Goal: Task Accomplishment & Management: Manage account settings

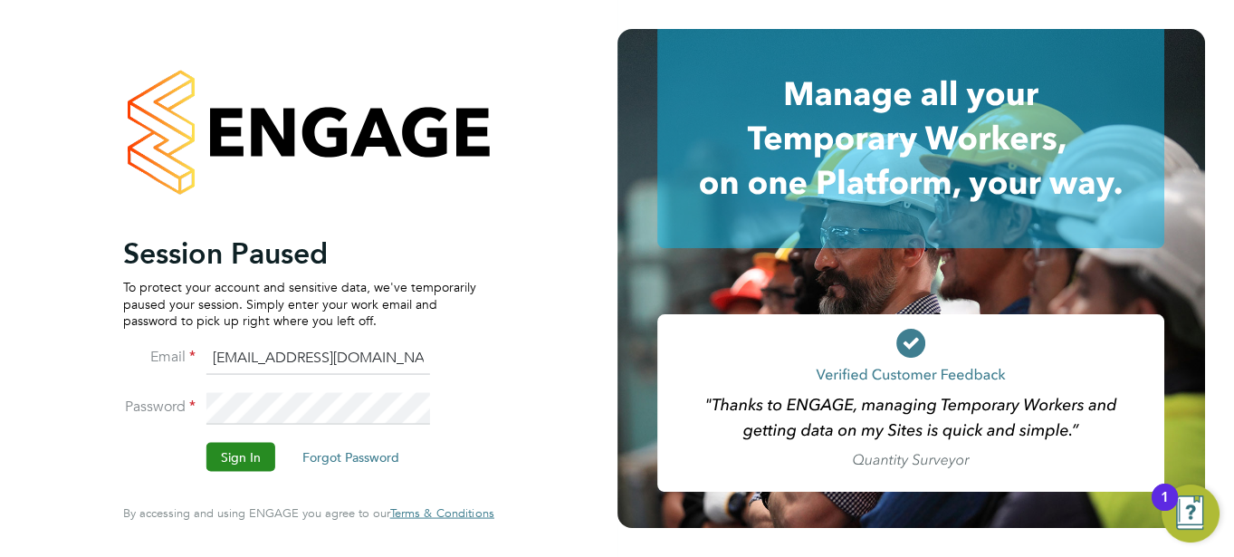
click at [238, 454] on button "Sign In" at bounding box center [240, 457] width 69 height 29
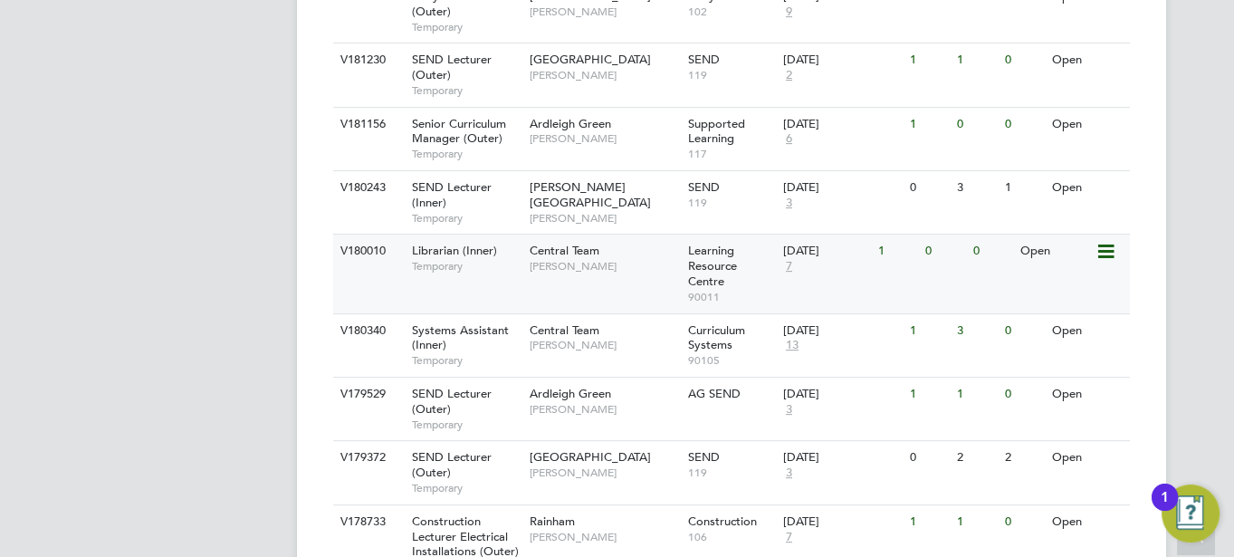
scroll to position [830, 0]
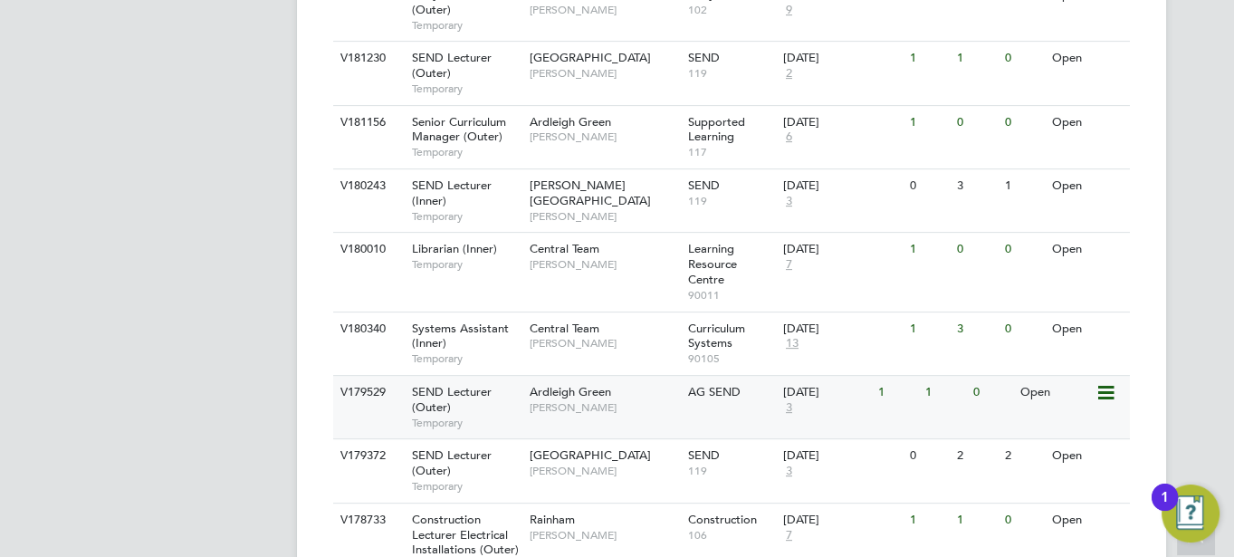
click at [597, 400] on span "[PERSON_NAME]" at bounding box center [604, 407] width 149 height 14
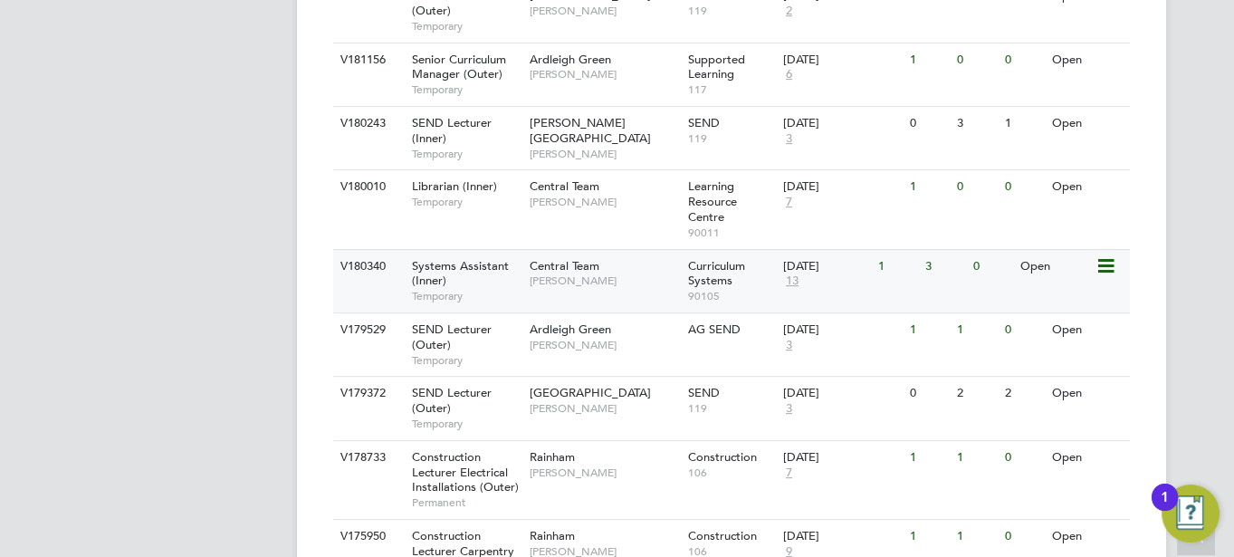
scroll to position [893, 0]
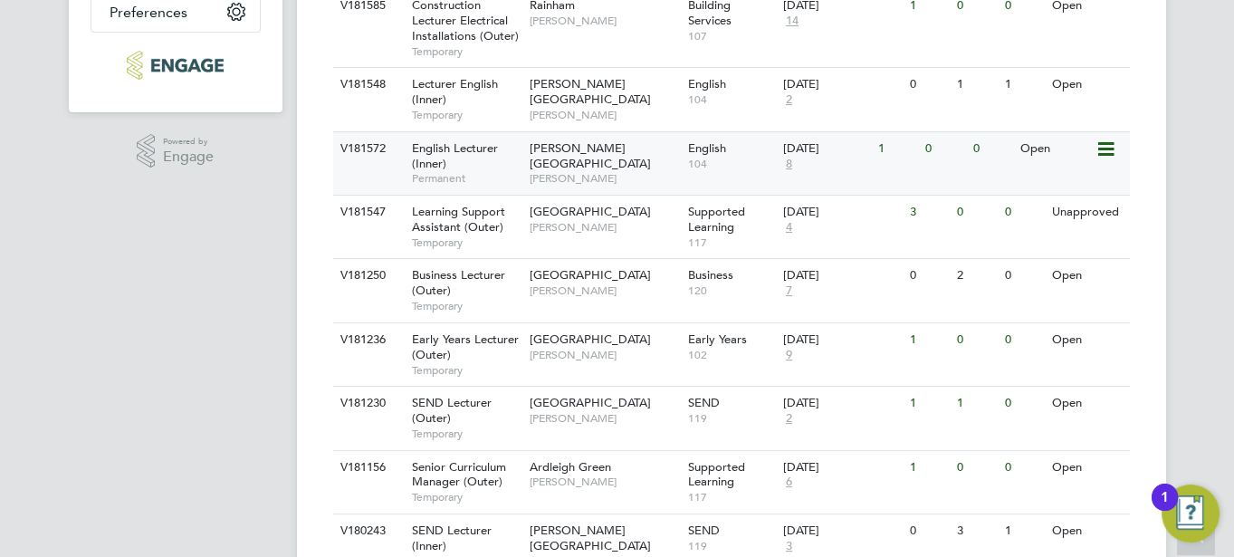
scroll to position [483, 0]
click at [589, 173] on span "[PERSON_NAME]" at bounding box center [604, 180] width 149 height 14
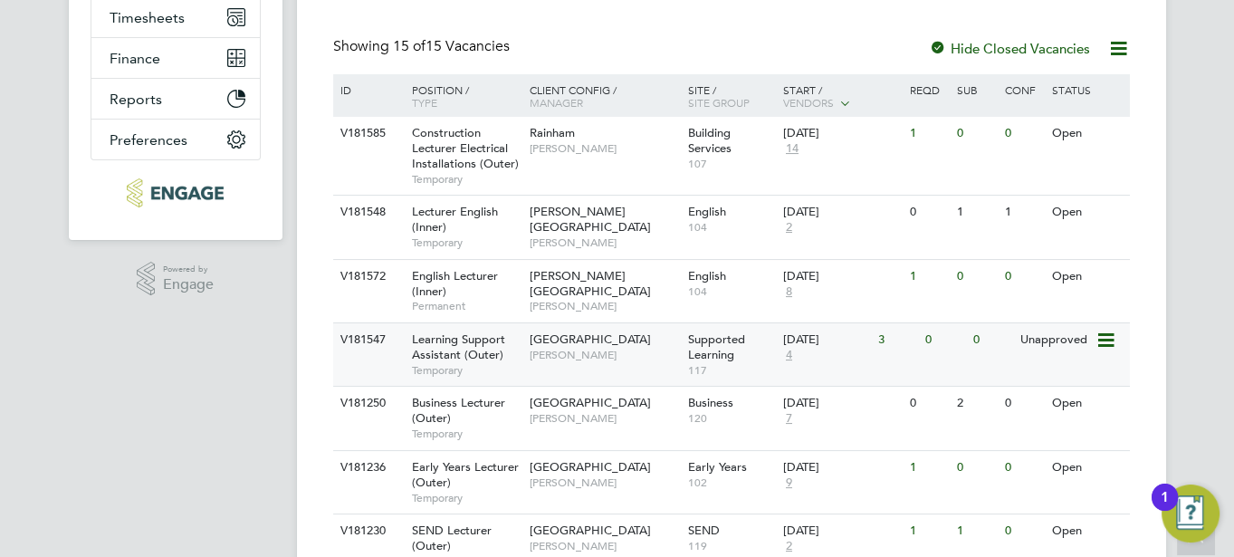
scroll to position [357, 0]
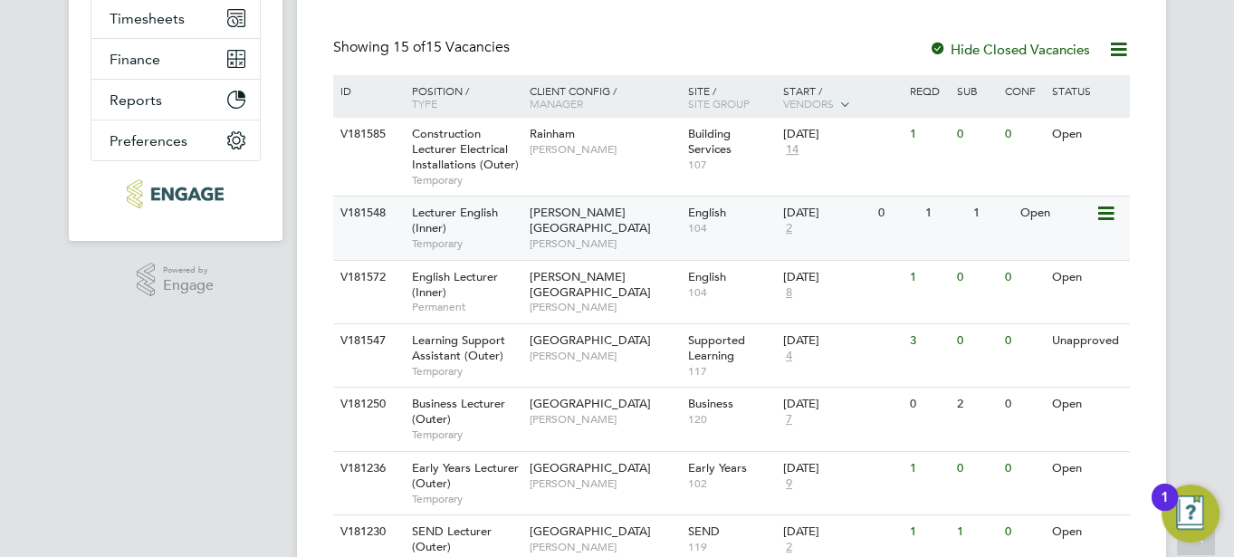
click at [626, 245] on div "V181548 Lecturer English (Inner) Temporary [PERSON_NAME] Campus [PERSON_NAME] E…" at bounding box center [731, 227] width 797 height 63
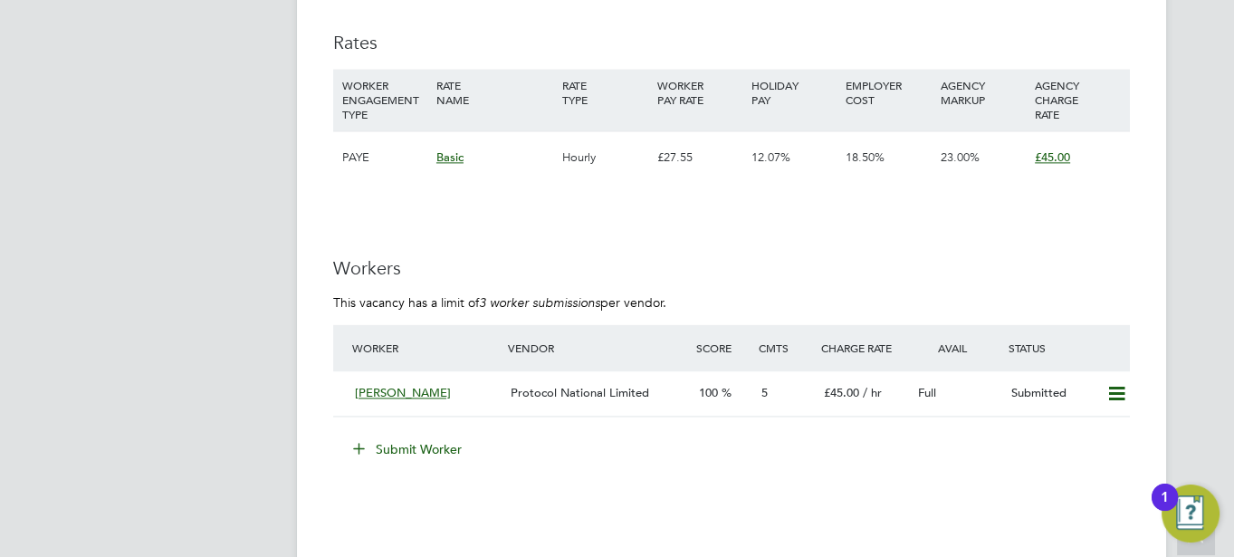
scroll to position [3093, 0]
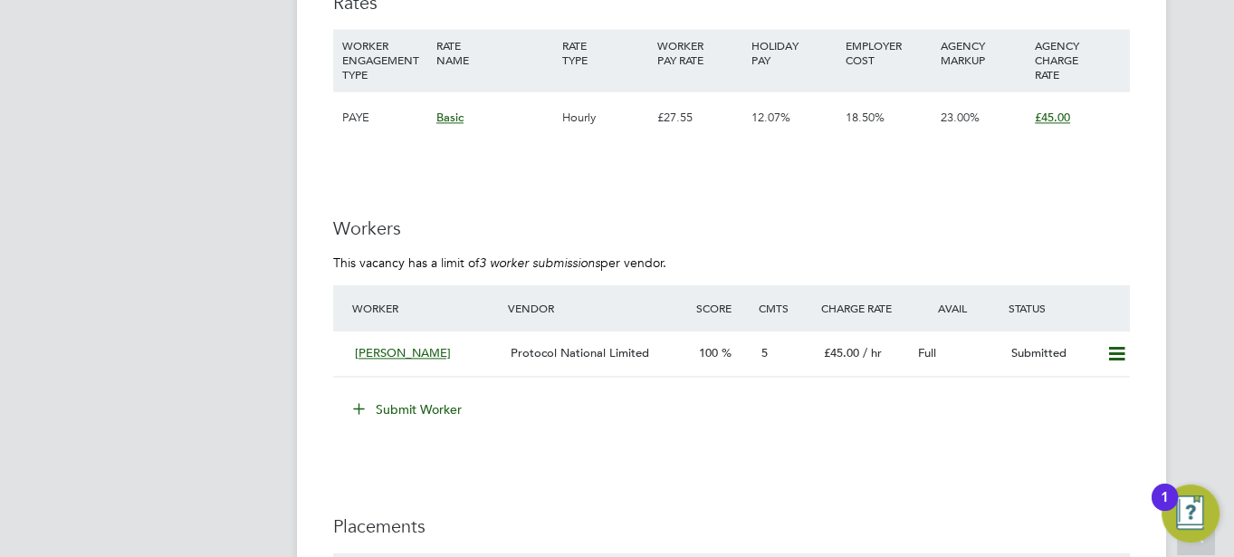
click at [420, 399] on button "Submit Worker" at bounding box center [408, 409] width 136 height 29
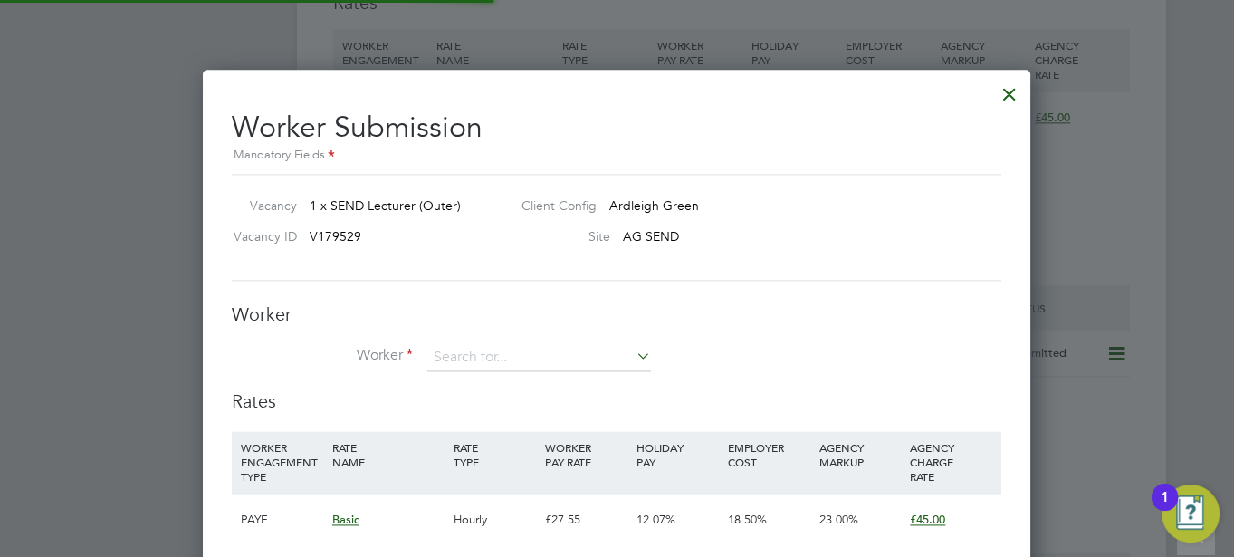
scroll to position [53, 122]
click at [454, 358] on input at bounding box center [539, 357] width 224 height 27
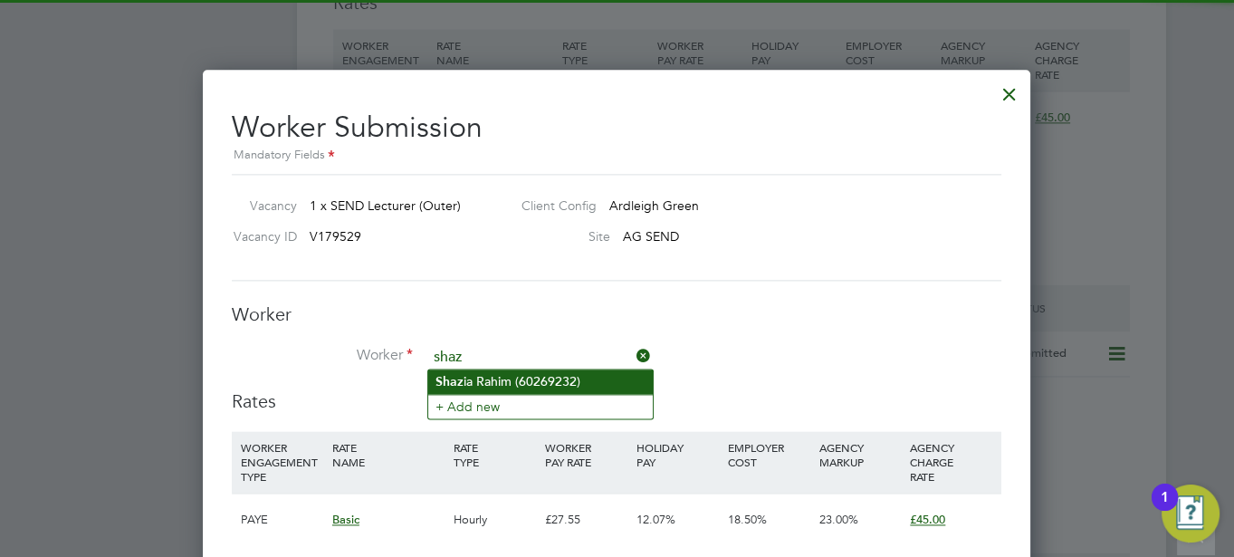
click at [465, 388] on li "Shaz ia Rahim (60269232)" at bounding box center [540, 381] width 225 height 24
type input "Shazia Rahim (60269232)"
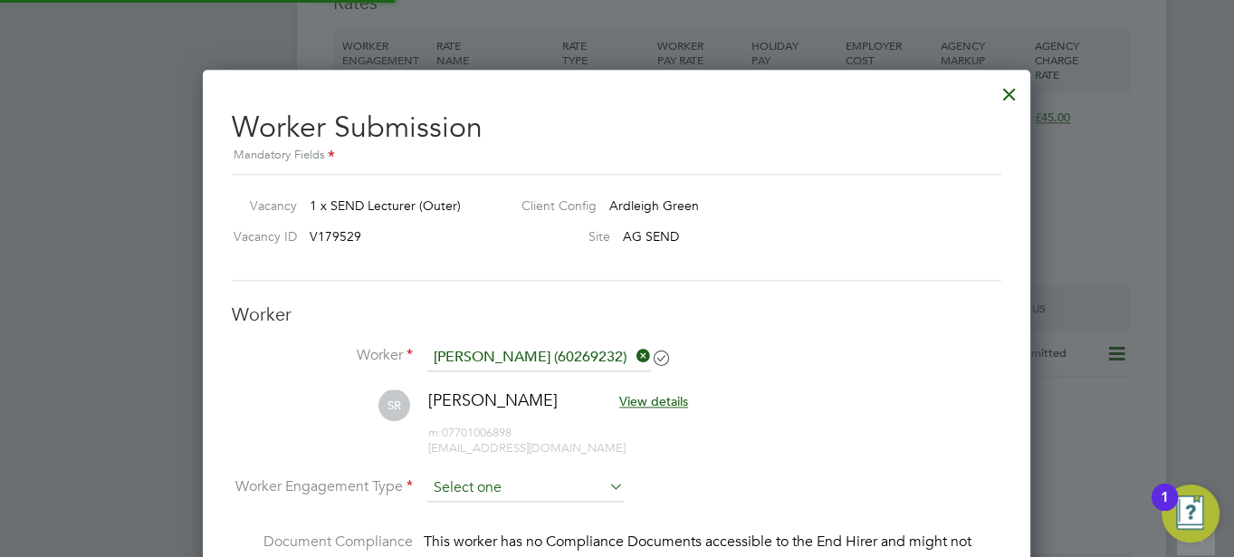
scroll to position [1929, 828]
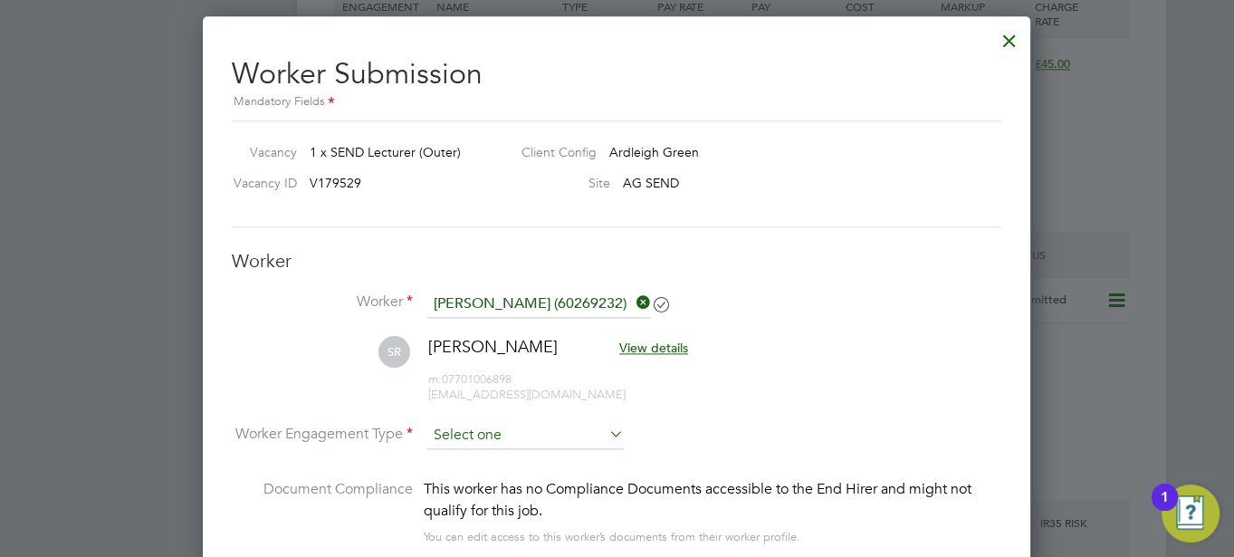
click at [484, 435] on input at bounding box center [525, 435] width 196 height 27
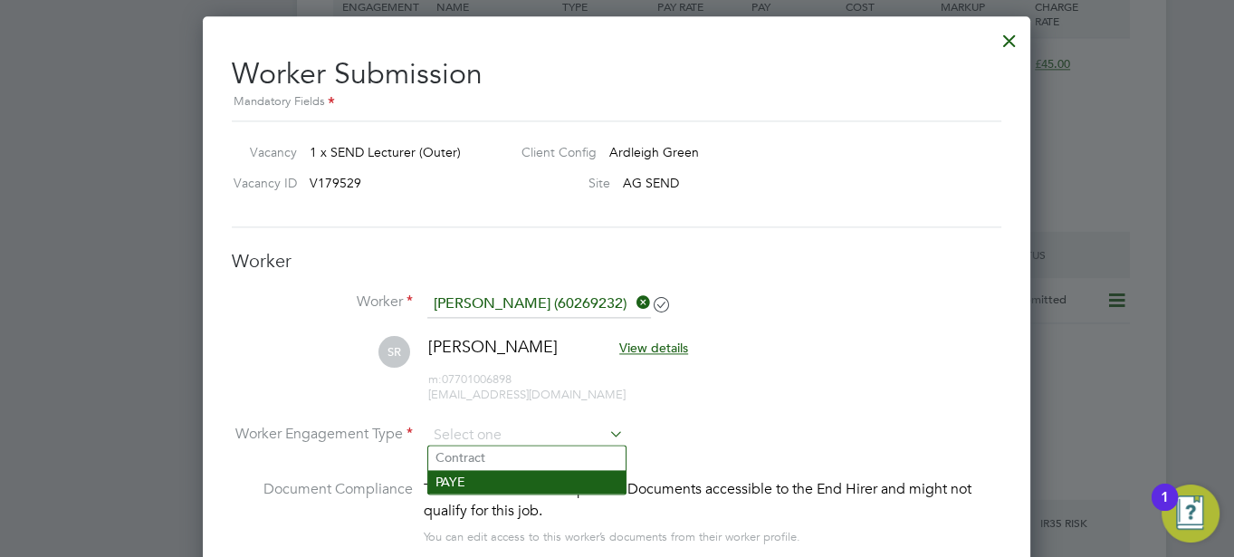
click at [457, 482] on li "PAYE" at bounding box center [526, 482] width 197 height 24
type input "PAYE"
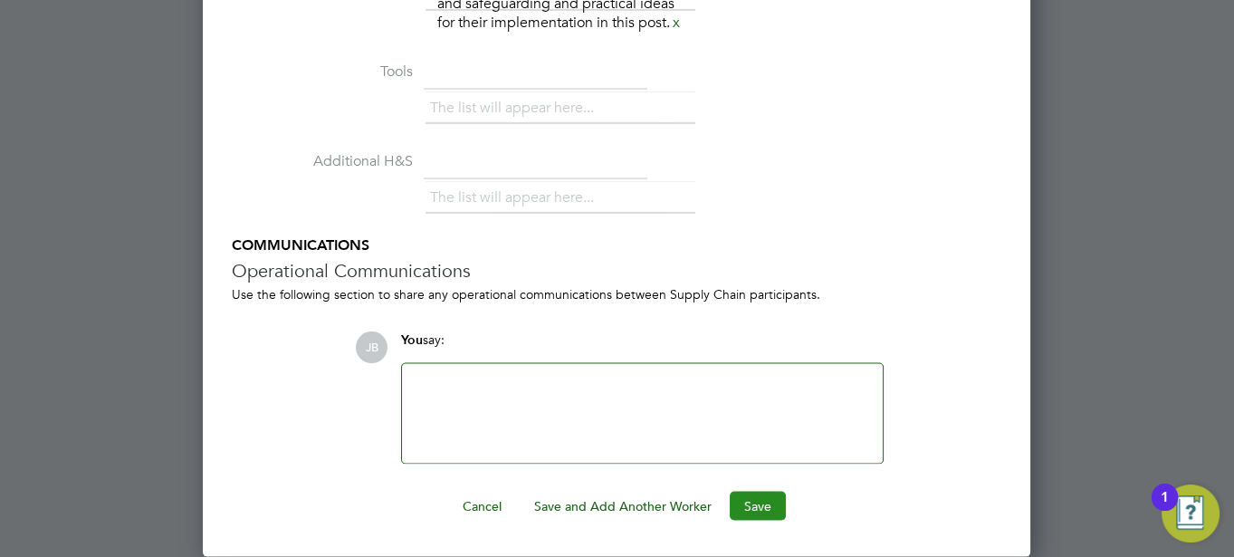
click at [750, 509] on button "Save" at bounding box center [758, 506] width 56 height 29
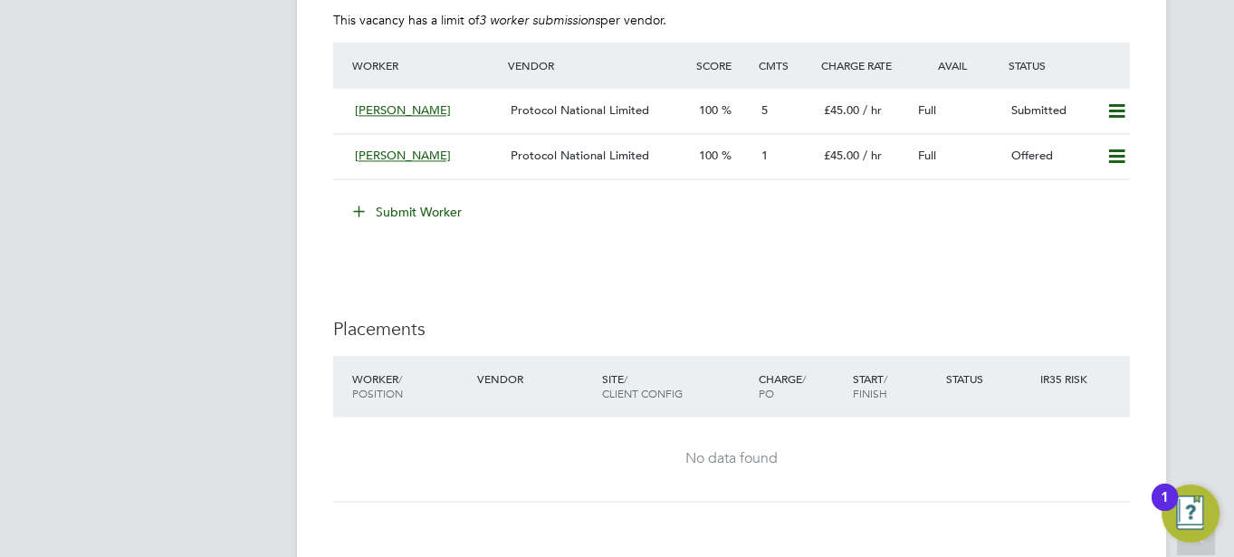
scroll to position [3324, 0]
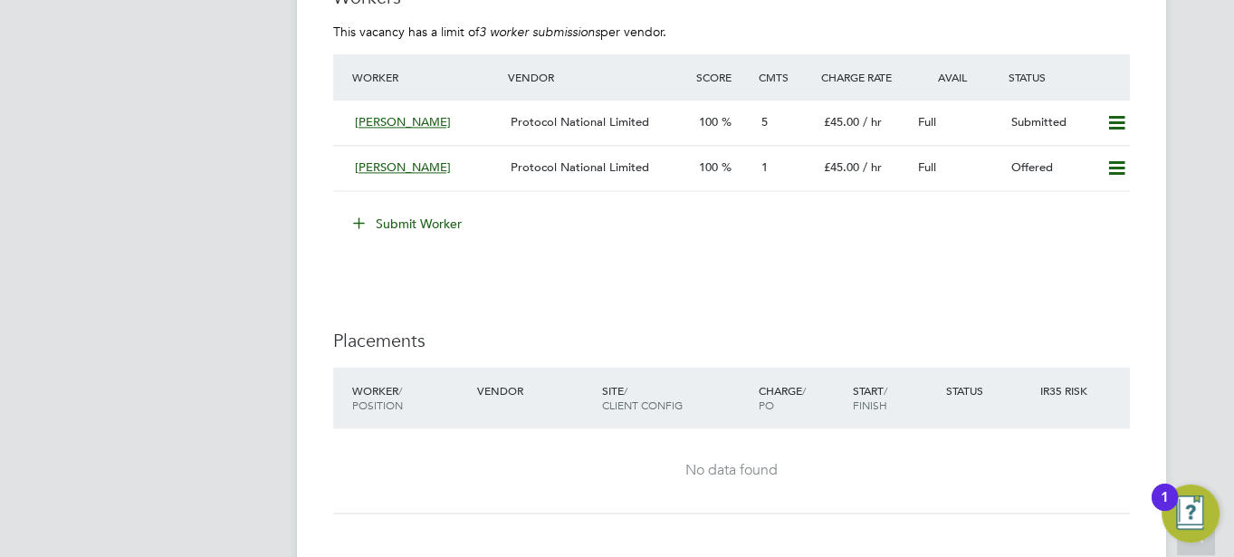
drag, startPoint x: 1043, startPoint y: 347, endPoint x: 783, endPoint y: 236, distance: 282.3
click at [783, 236] on li "Submit Worker" at bounding box center [731, 232] width 797 height 47
click at [1114, 161] on icon at bounding box center [1116, 168] width 23 height 14
click at [1082, 205] on li "Confirm" at bounding box center [1090, 205] width 69 height 25
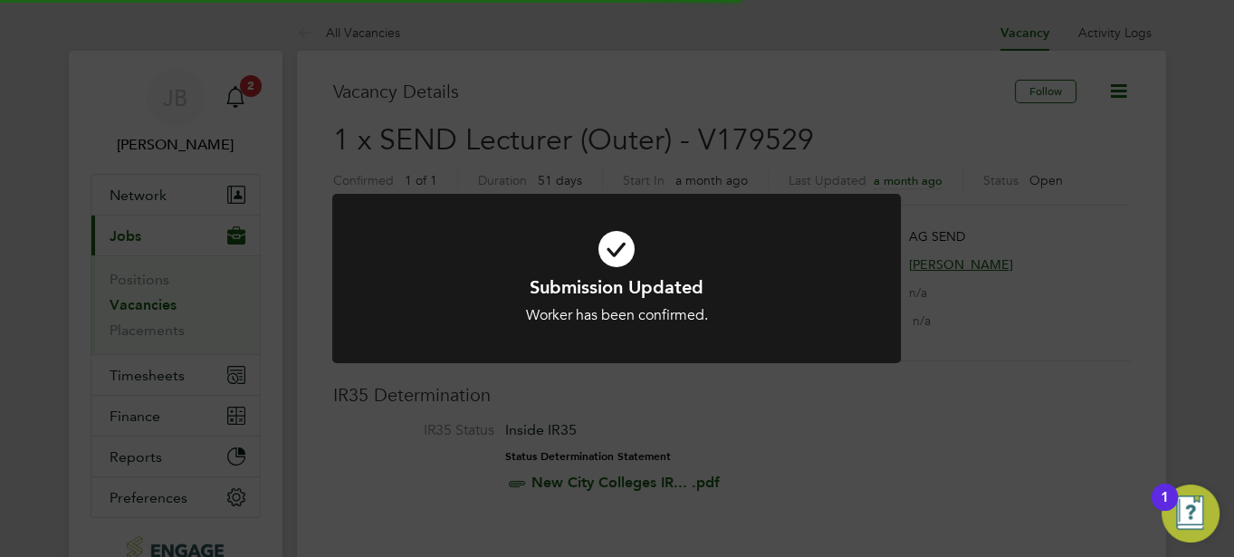
scroll to position [17, 85]
click at [730, 387] on div "Submission Updated Worker has been confirmed. Cancel Okay" at bounding box center [617, 278] width 1234 height 557
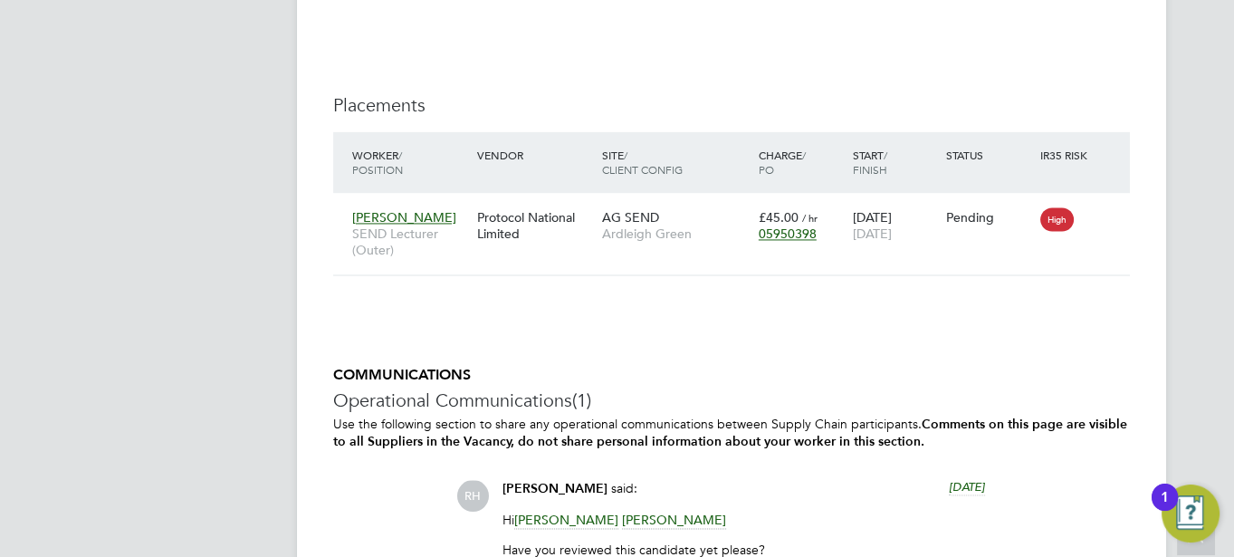
scroll to position [3662, 0]
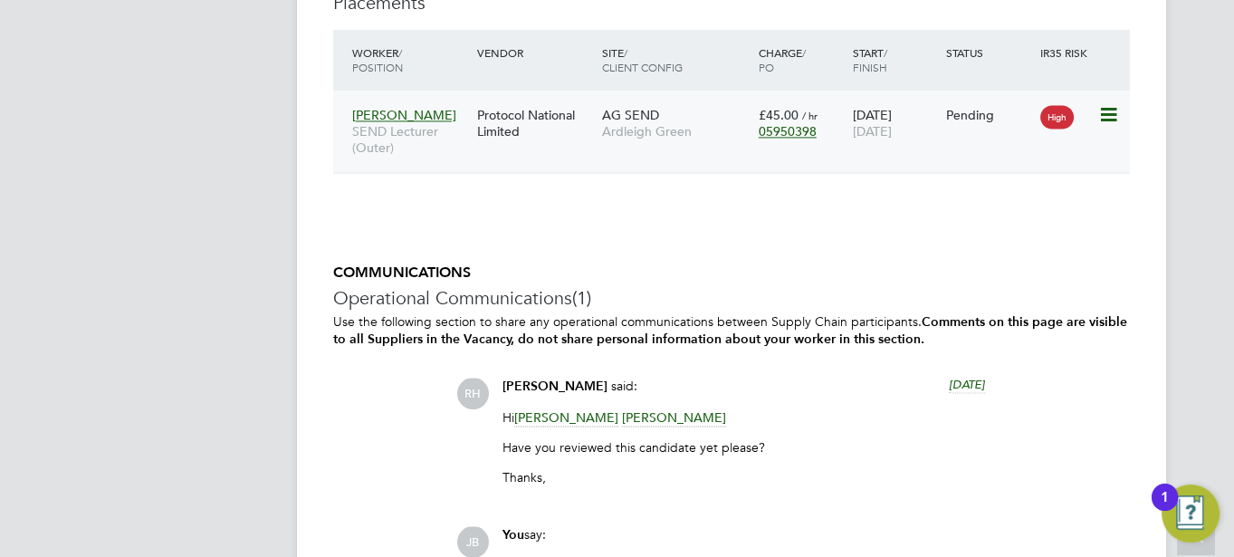
click at [553, 129] on div "Protocol National Limited" at bounding box center [535, 123] width 125 height 51
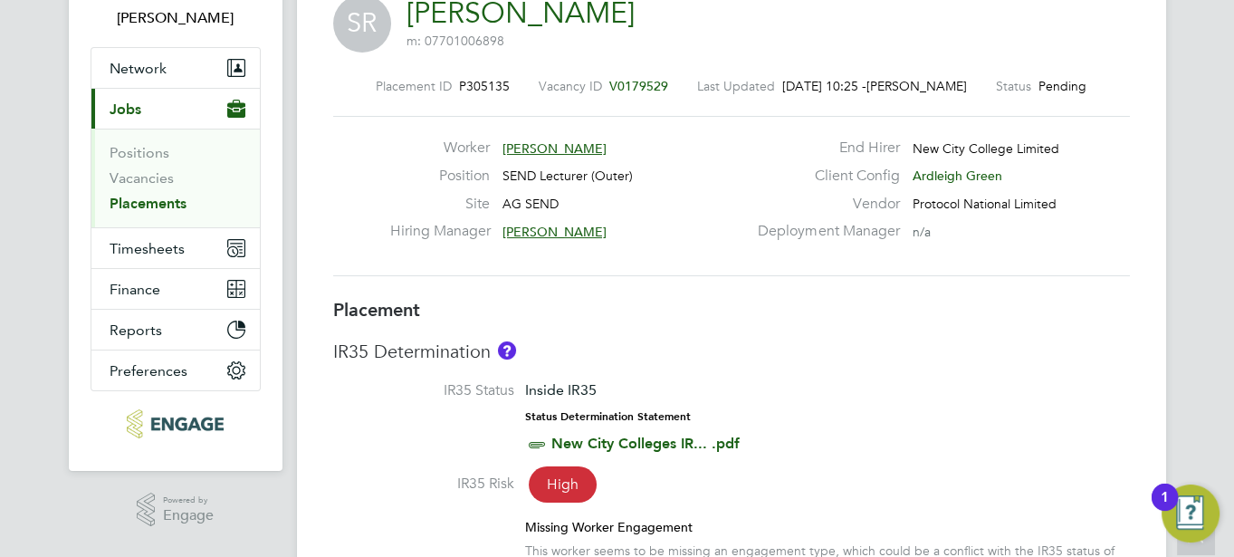
scroll to position [2, 0]
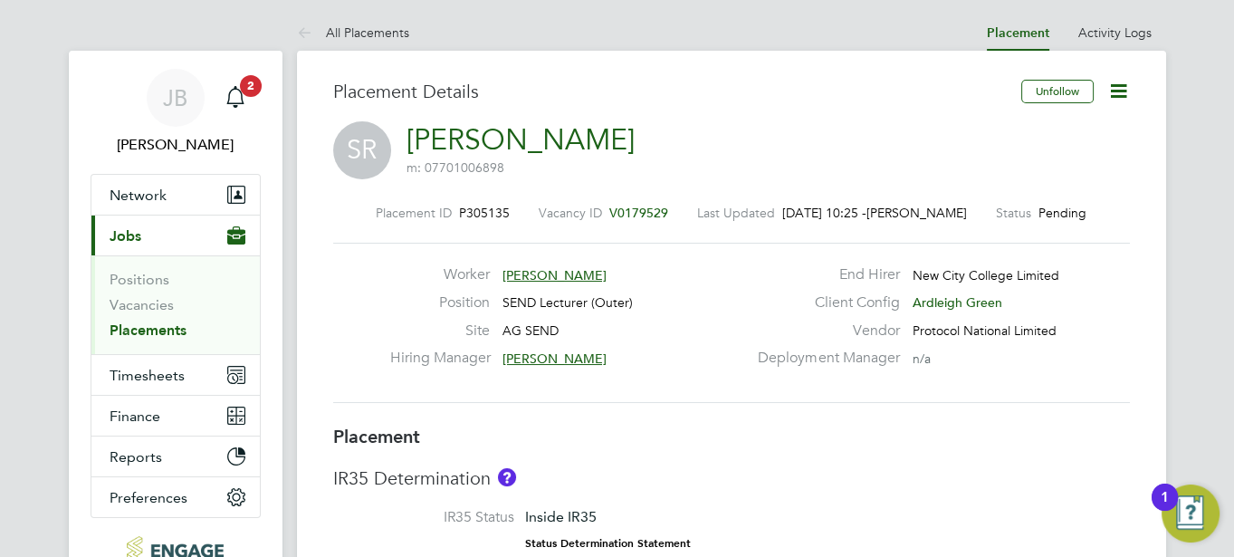
click at [1107, 91] on icon at bounding box center [1118, 91] width 23 height 23
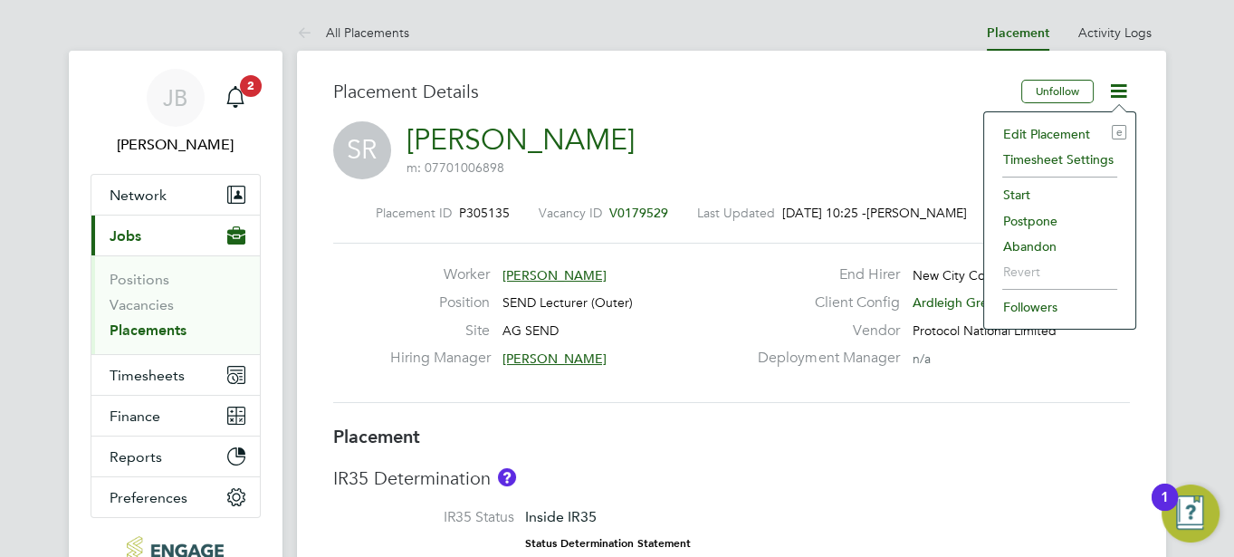
click at [568, 161] on span "m: 07701006898" at bounding box center [520, 167] width 228 height 16
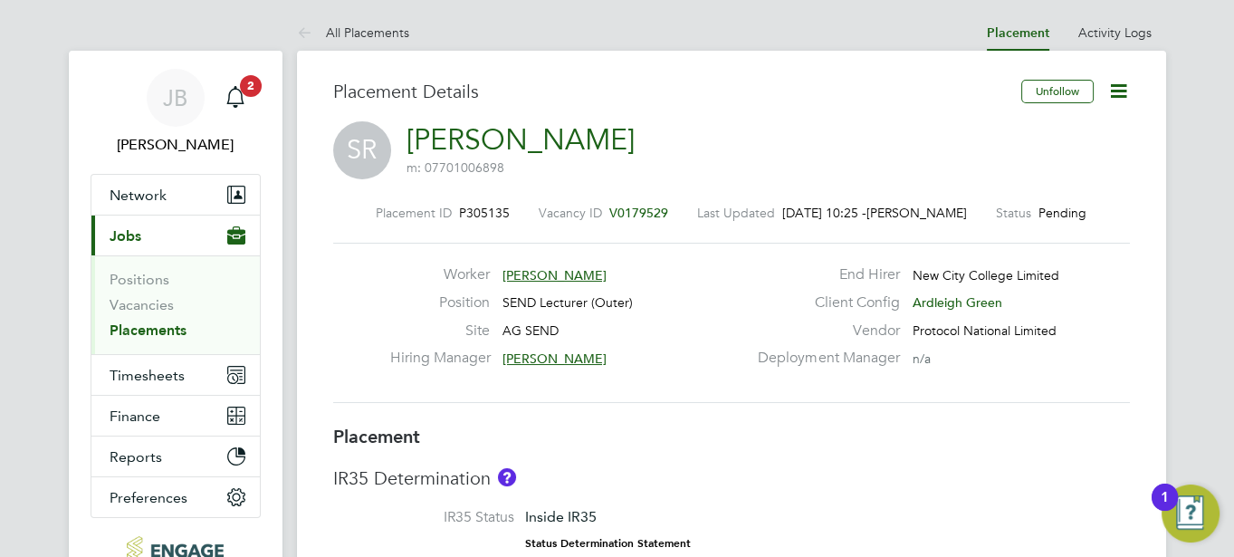
click at [521, 148] on link "Shazia Rahim" at bounding box center [520, 139] width 228 height 35
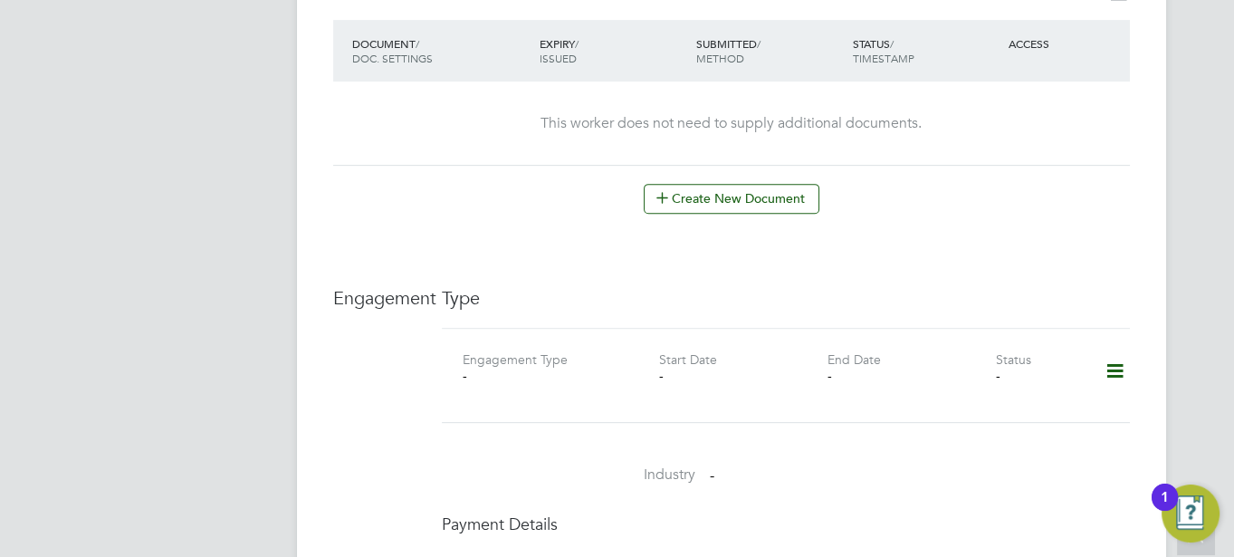
scroll to position [952, 0]
click at [1116, 352] on icon at bounding box center [1114, 370] width 32 height 42
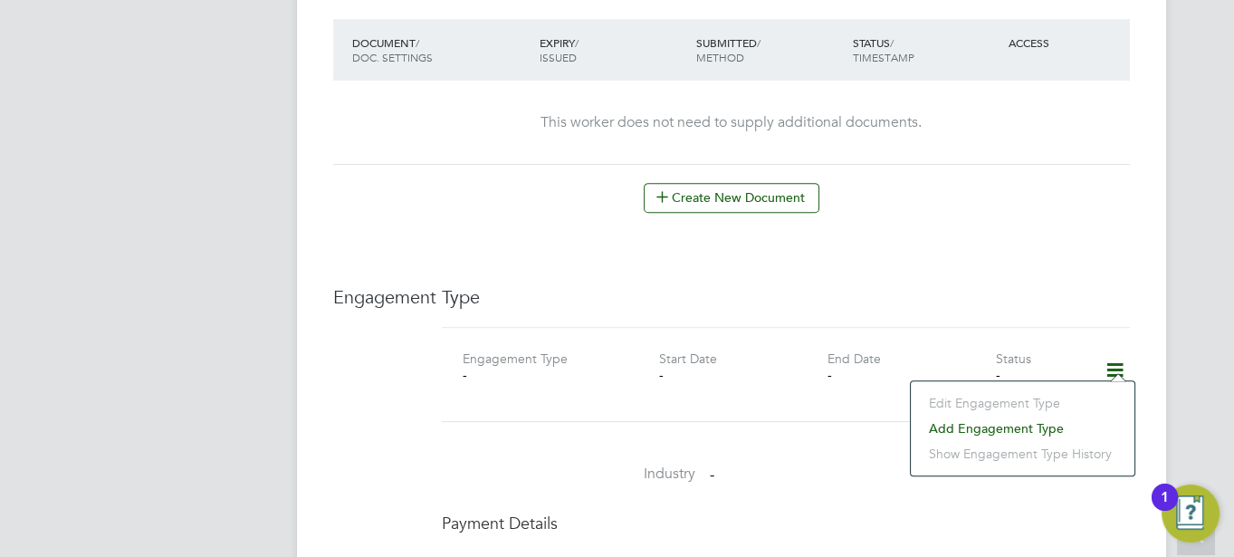
click at [957, 421] on li "Add Engagement Type" at bounding box center [1022, 428] width 205 height 25
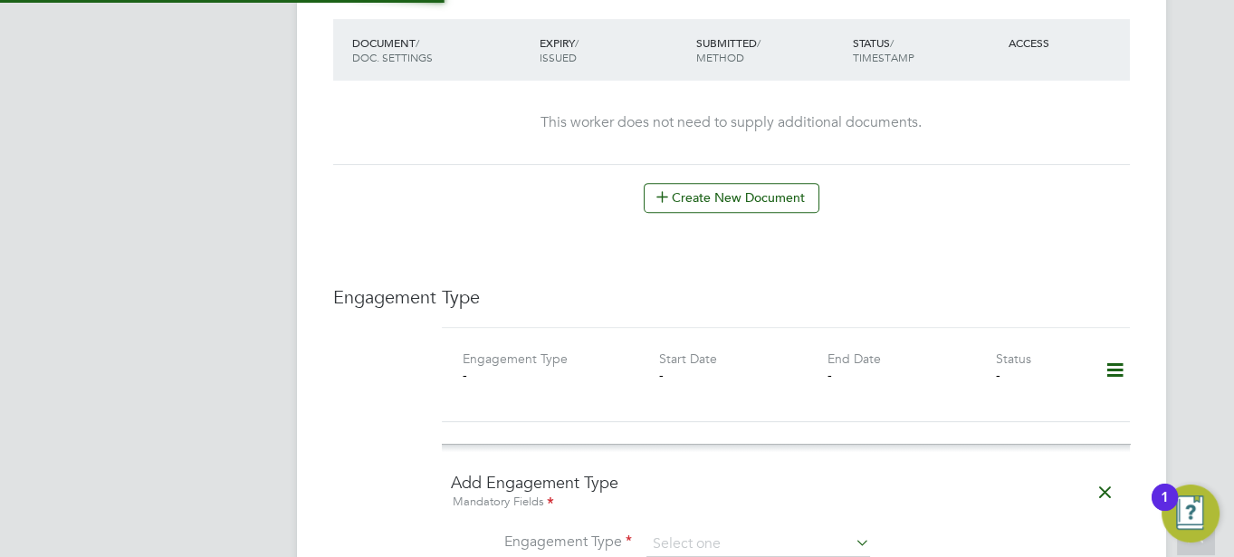
scroll to position [1137, 0]
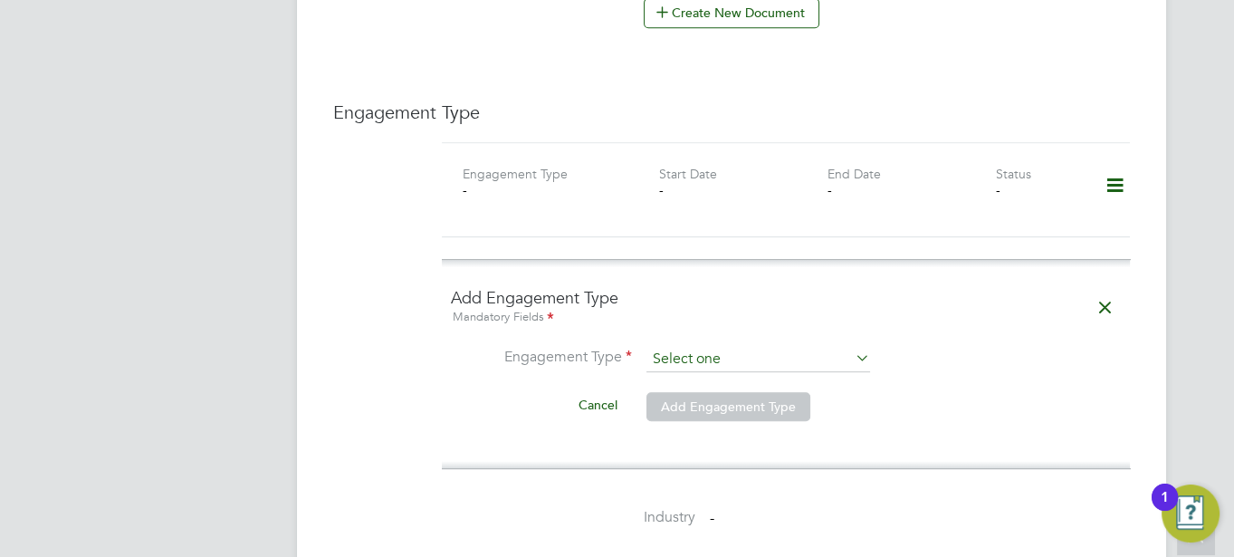
click at [672, 347] on input at bounding box center [758, 359] width 224 height 25
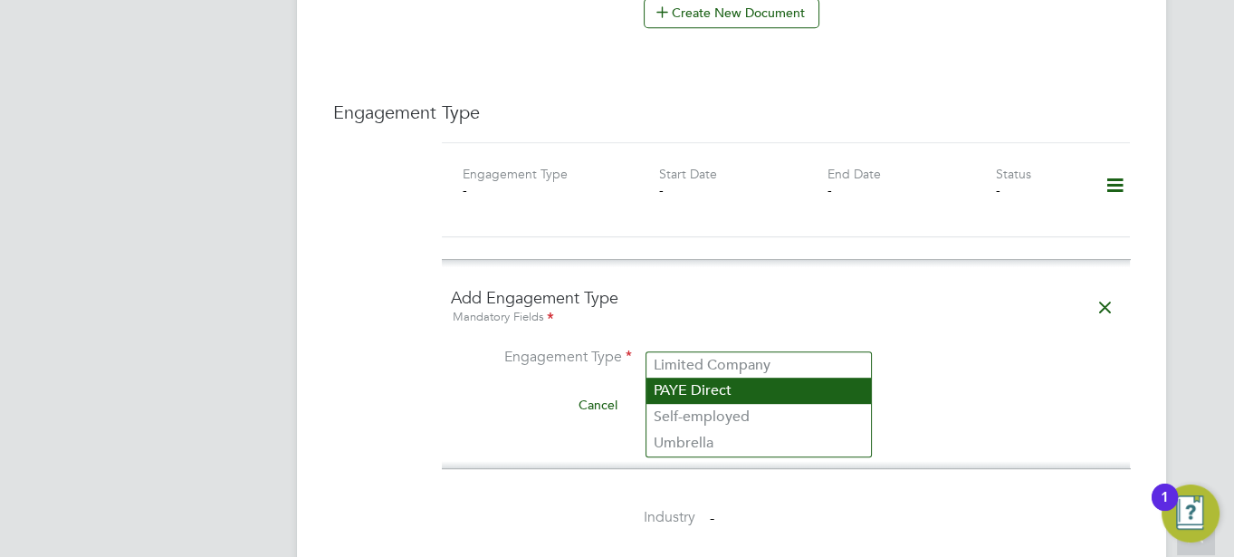
click at [674, 389] on li "PAYE Direct" at bounding box center [758, 390] width 225 height 26
type input "PAYE Direct"
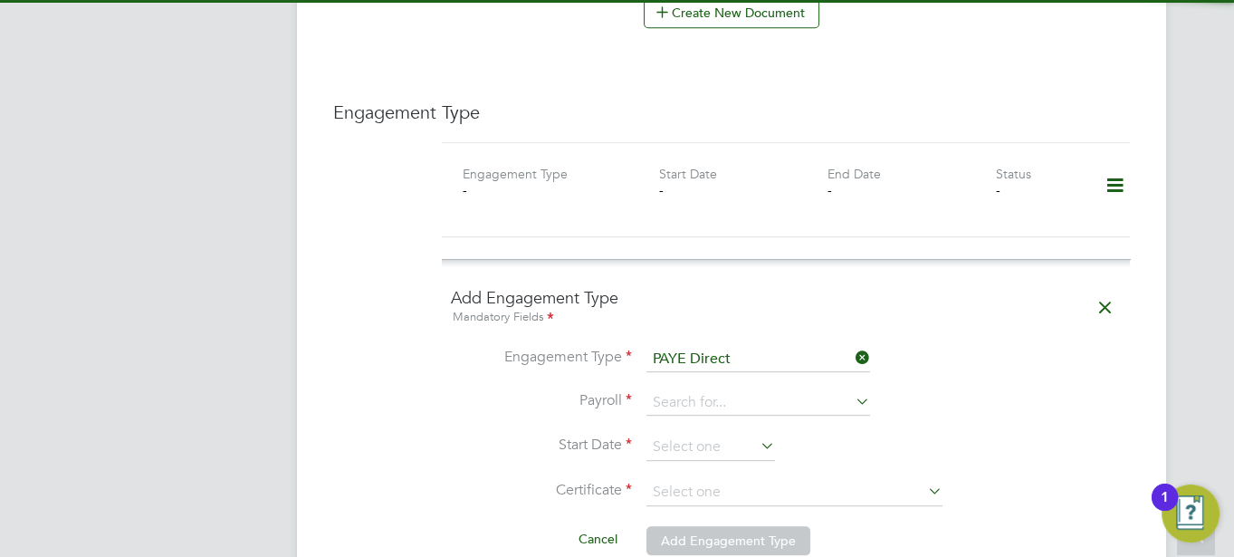
scroll to position [1209, 0]
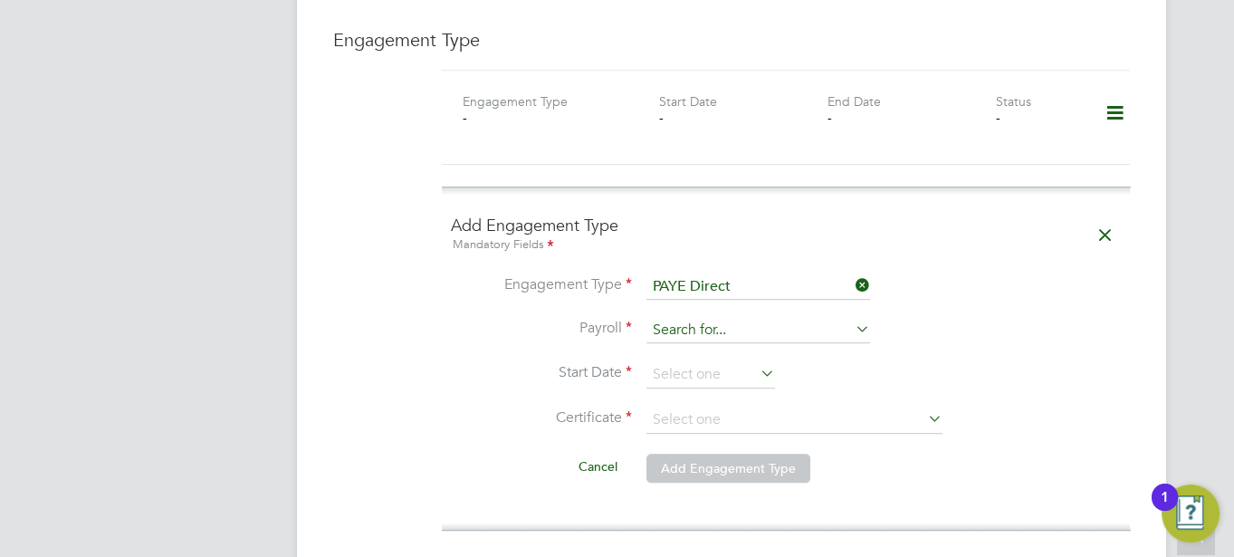
click at [674, 318] on input at bounding box center [758, 330] width 224 height 25
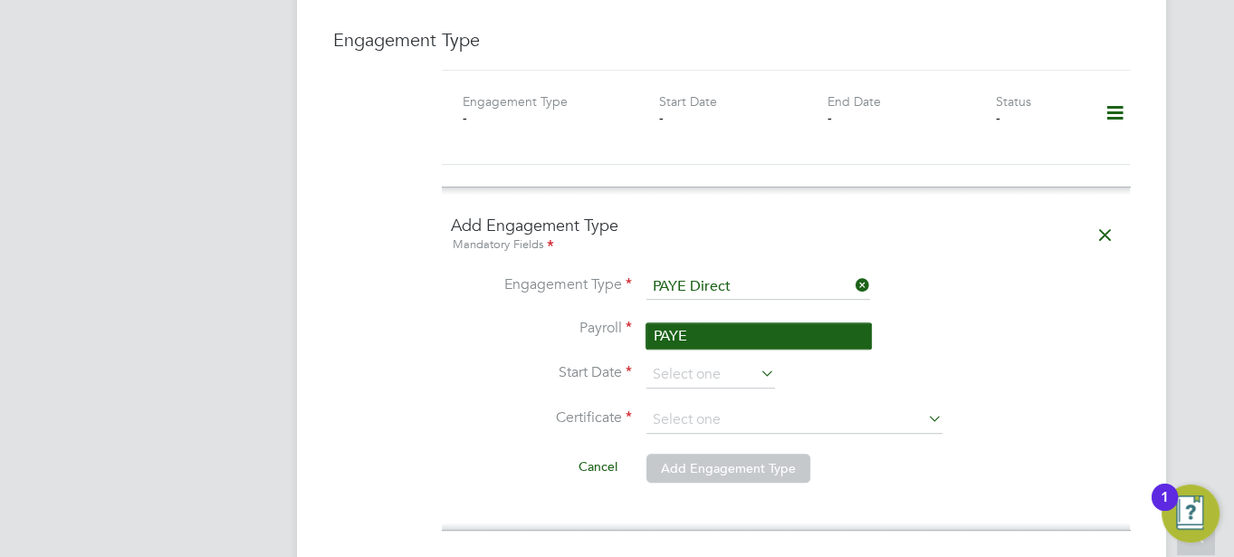
click at [664, 339] on li "PAYE" at bounding box center [758, 336] width 225 height 26
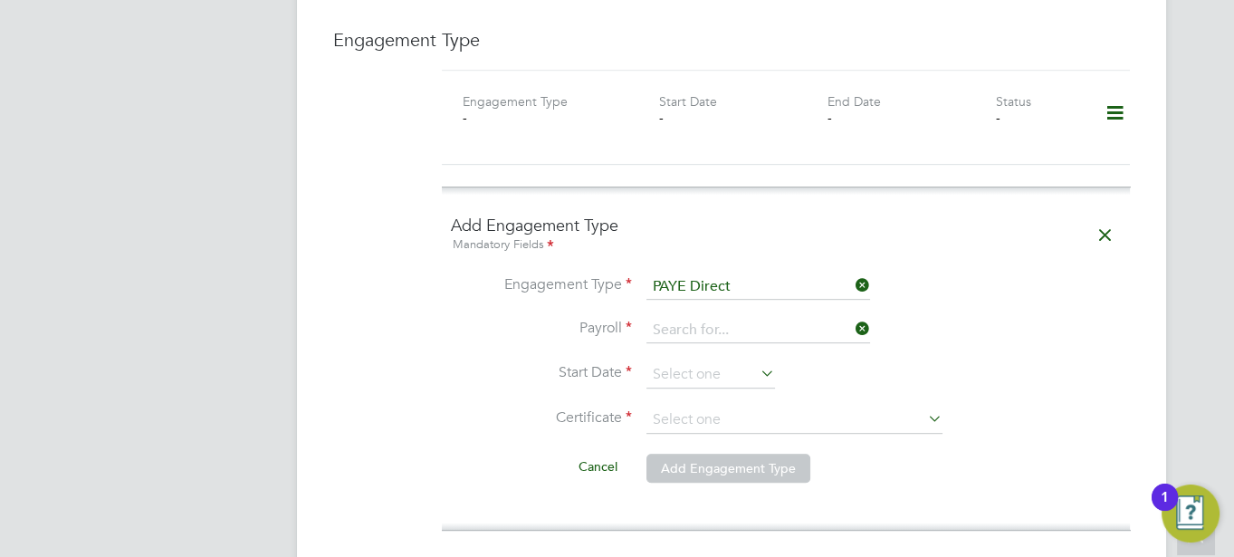
type input "PAYE"
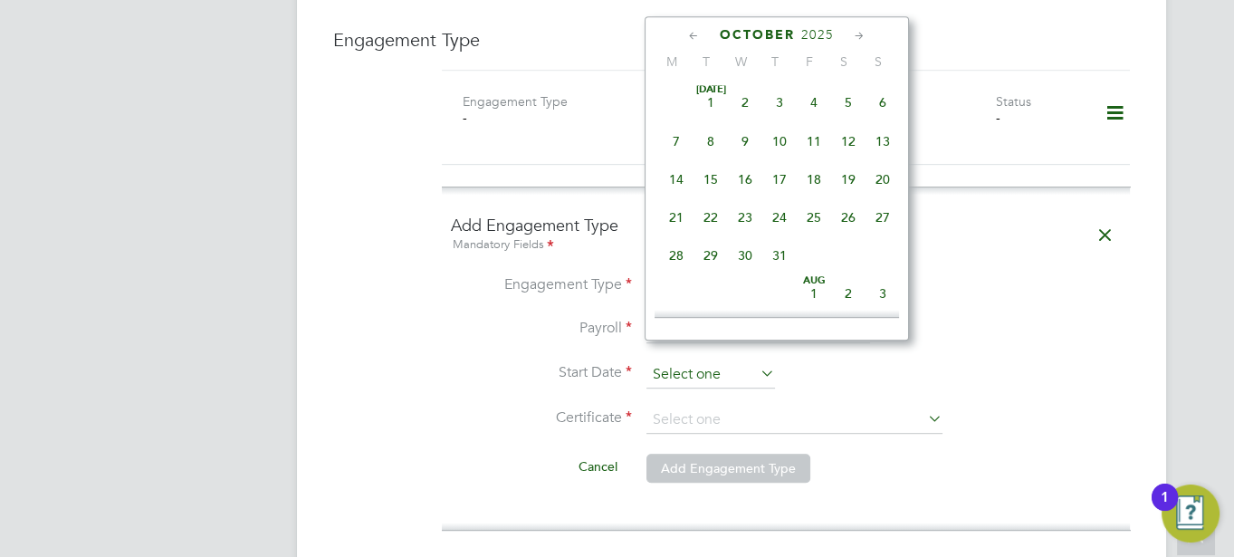
click at [667, 361] on input at bounding box center [710, 374] width 129 height 27
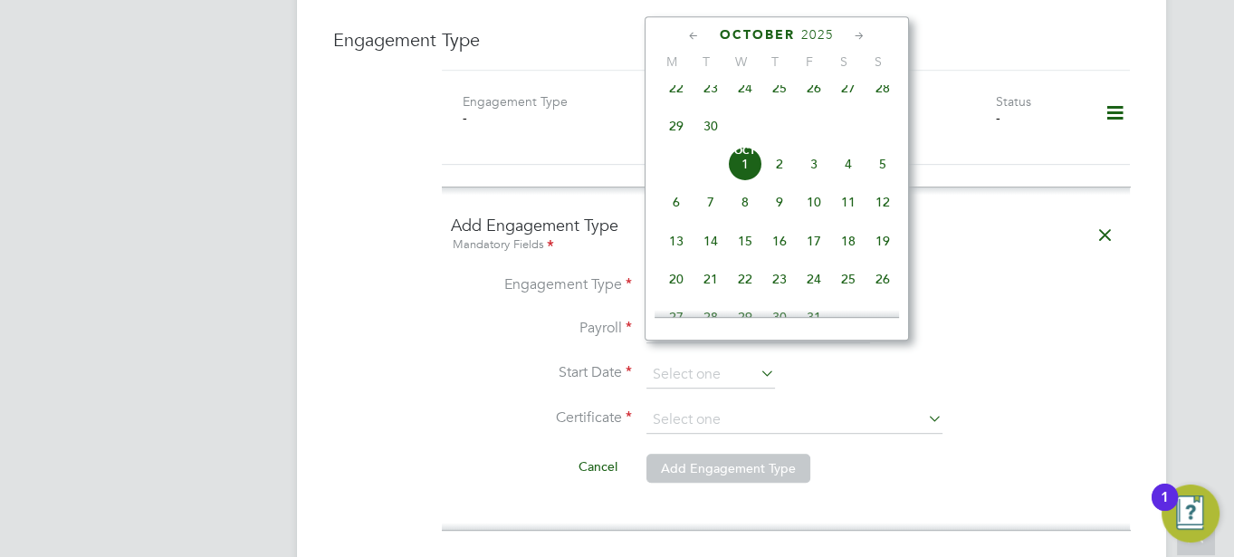
click at [777, 177] on span "2" at bounding box center [779, 164] width 34 height 34
type input "02 Oct 2025"
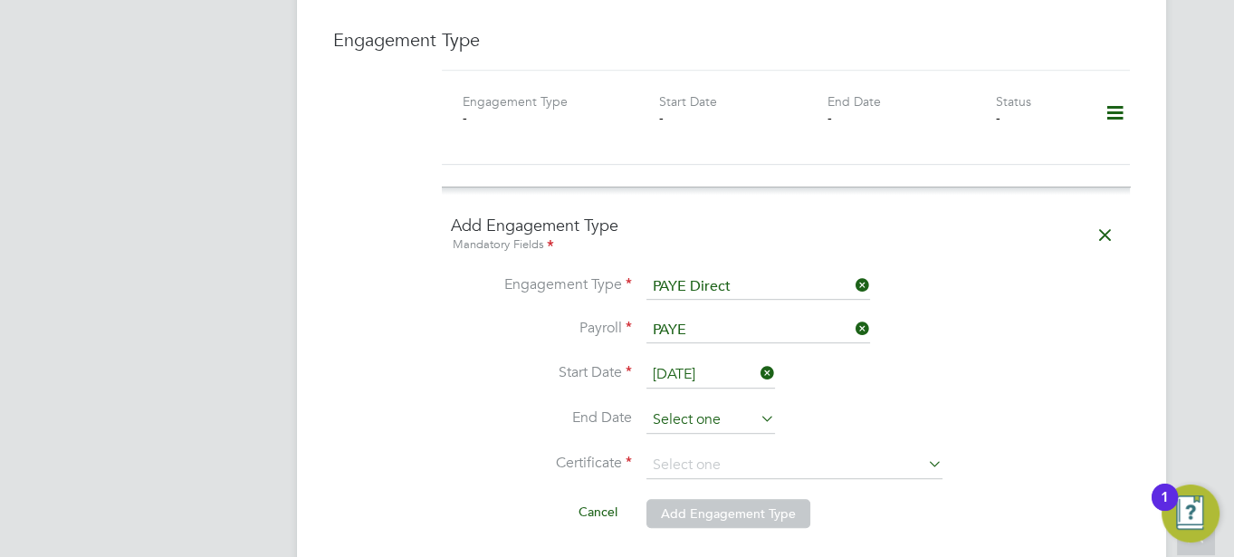
click at [738, 406] on input at bounding box center [710, 419] width 129 height 27
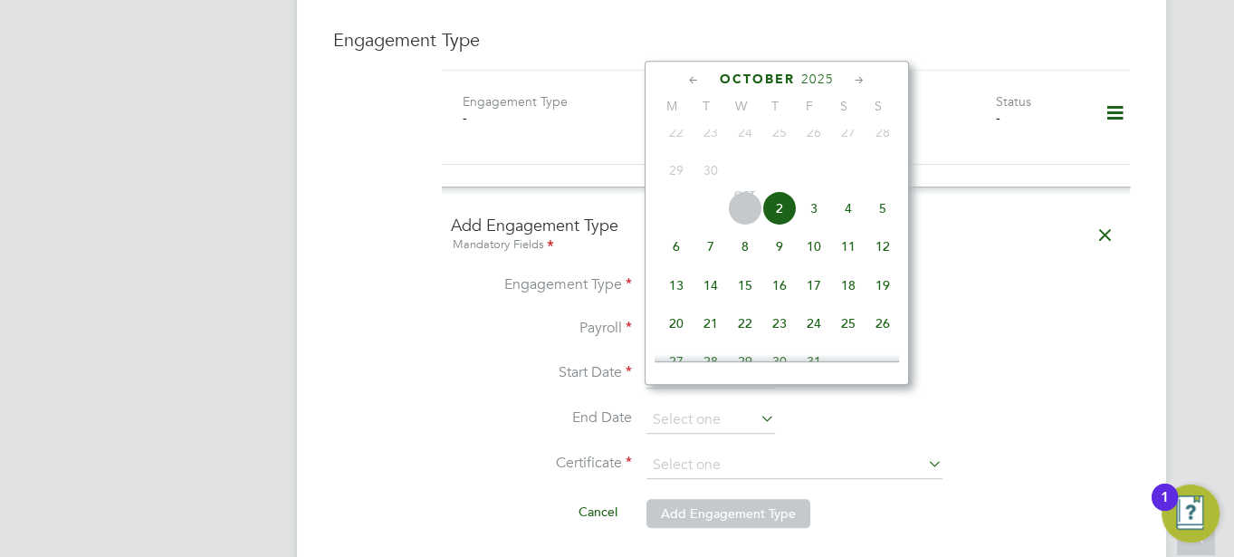
click at [856, 79] on icon at bounding box center [859, 81] width 17 height 20
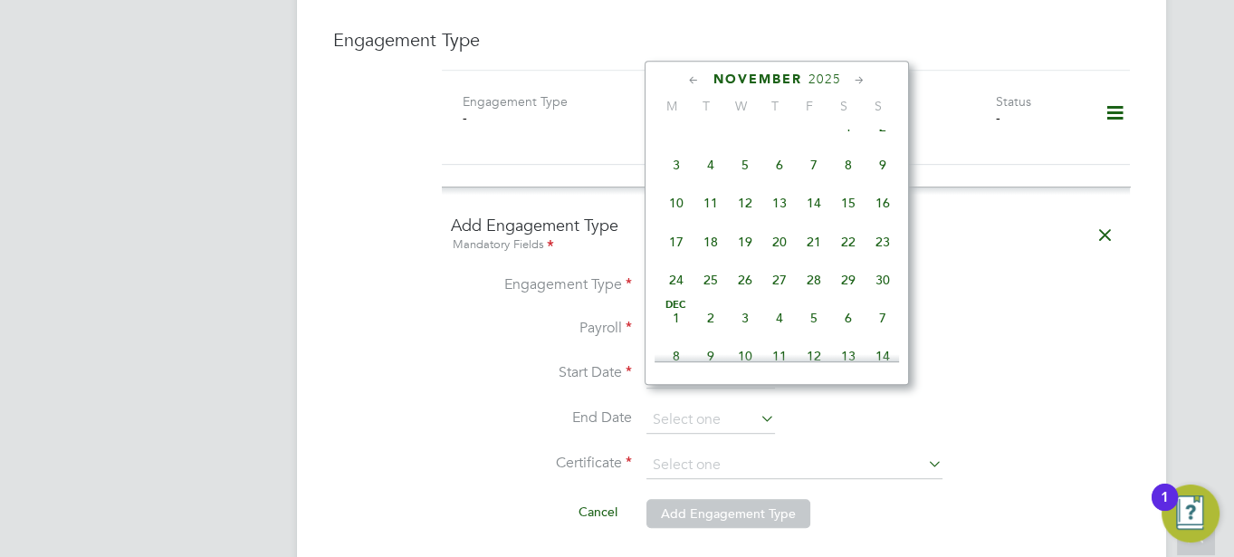
click at [856, 79] on icon at bounding box center [859, 81] width 17 height 20
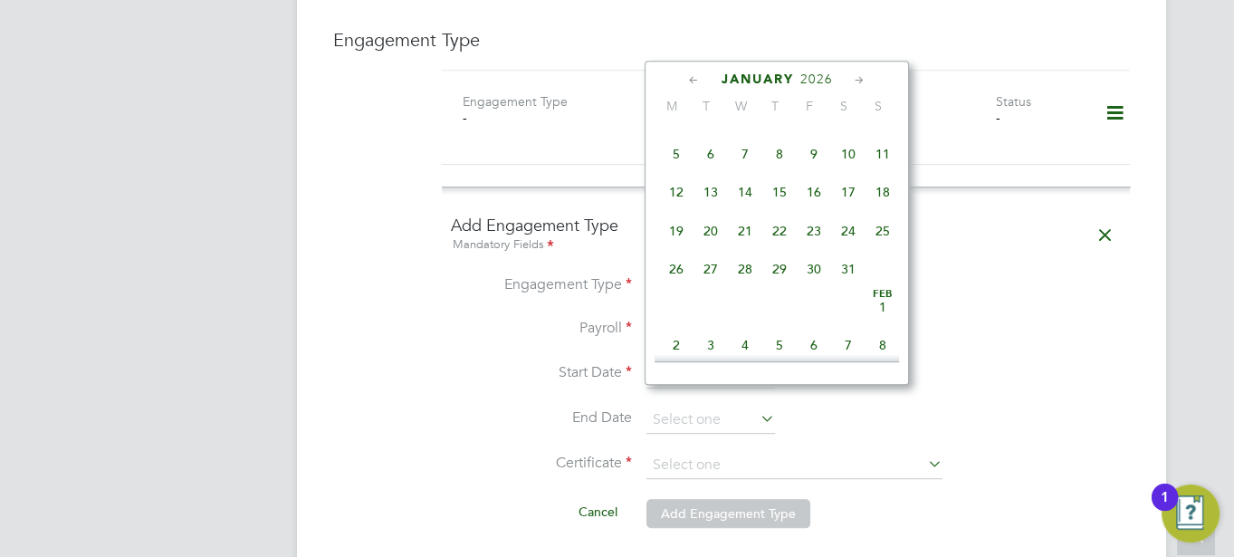
click at [856, 79] on icon at bounding box center [859, 81] width 17 height 20
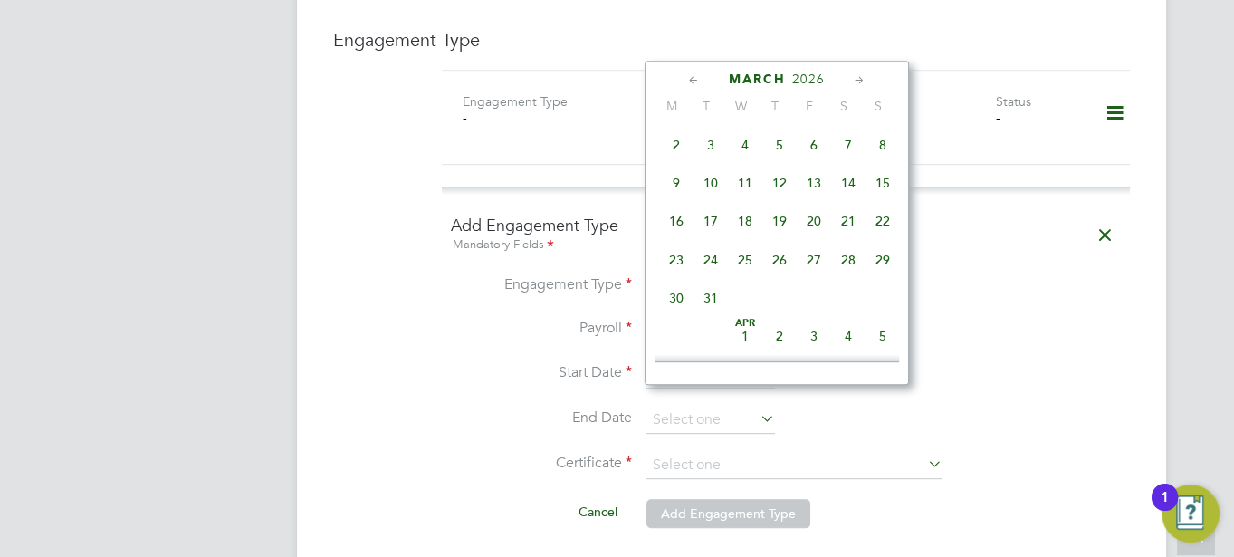
click at [856, 79] on icon at bounding box center [859, 81] width 17 height 20
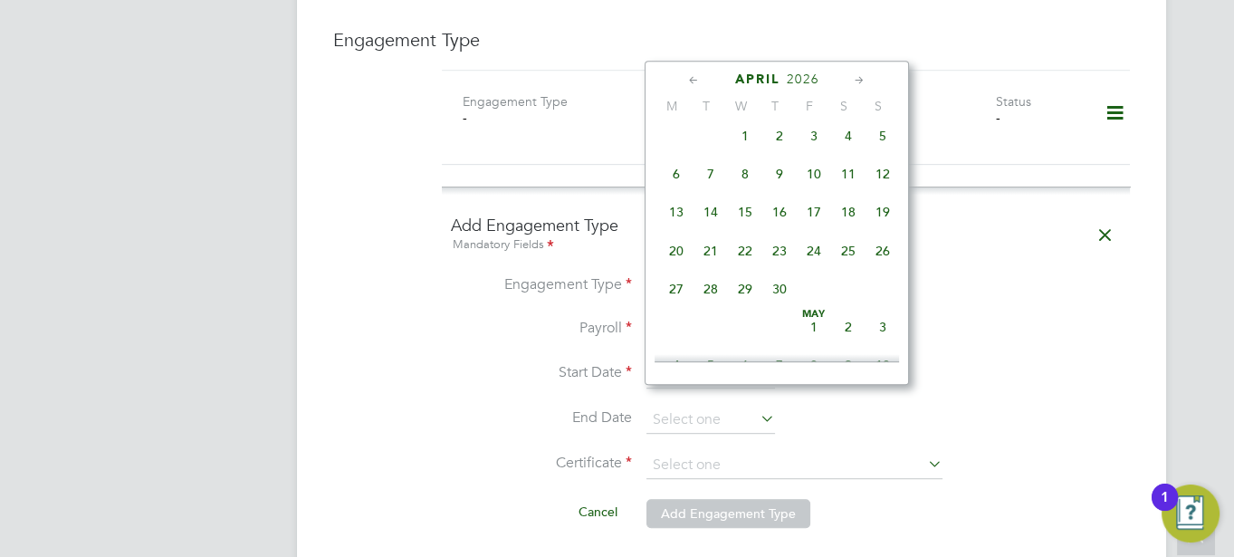
click at [856, 79] on icon at bounding box center [859, 81] width 17 height 20
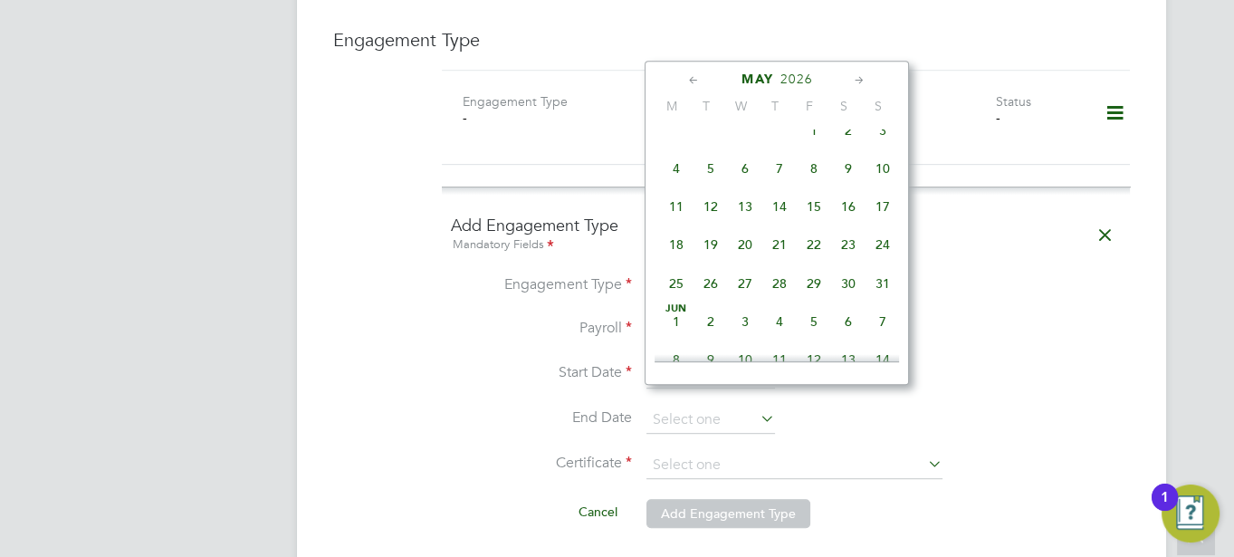
click at [856, 79] on icon at bounding box center [859, 81] width 17 height 20
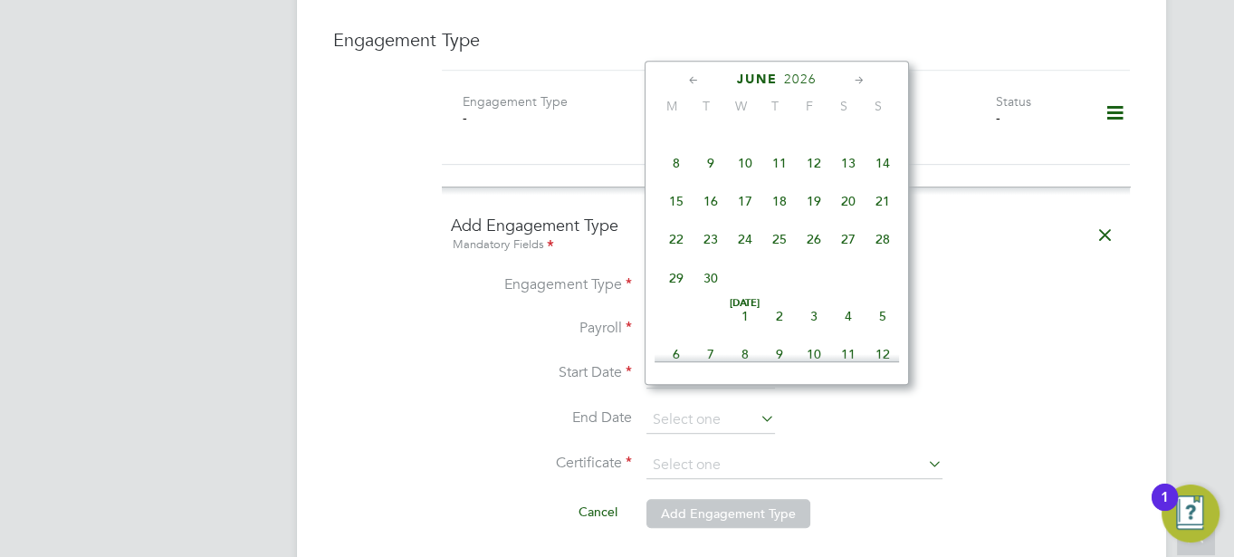
click at [856, 79] on icon at bounding box center [859, 81] width 17 height 20
click at [813, 291] on span "31" at bounding box center [814, 273] width 34 height 34
type input "[DATE]"
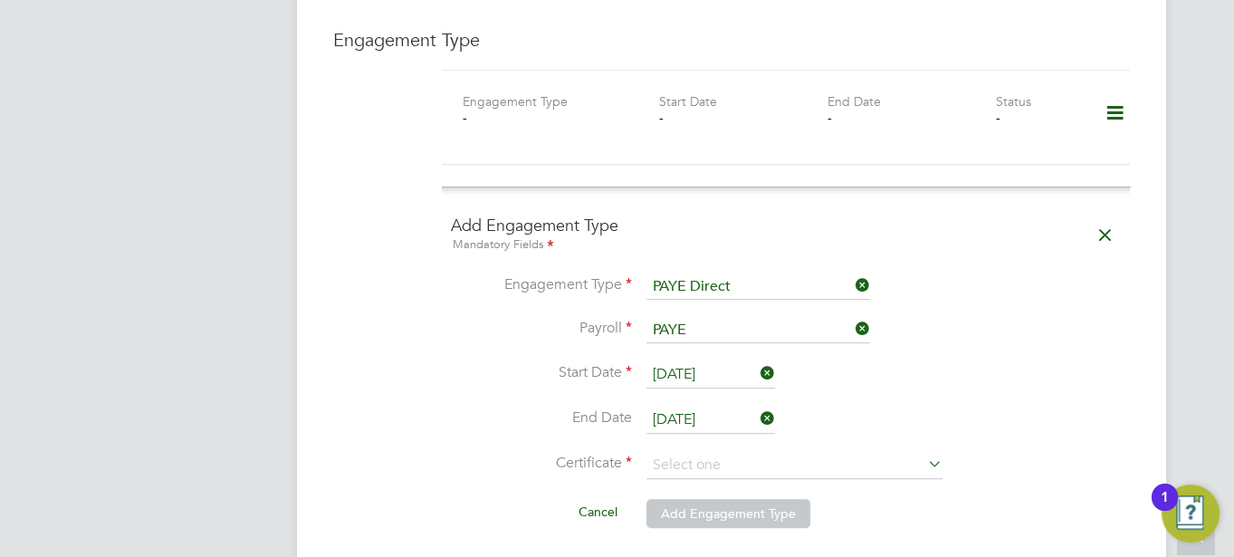
click at [492, 408] on label "End Date" at bounding box center [541, 417] width 181 height 19
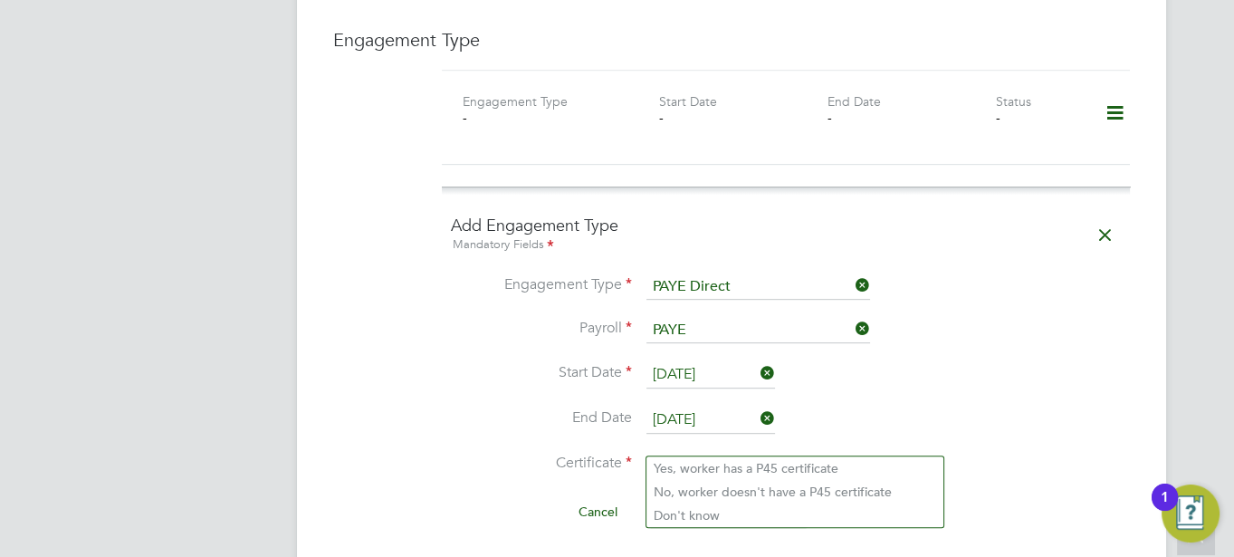
click at [694, 452] on input at bounding box center [794, 465] width 296 height 27
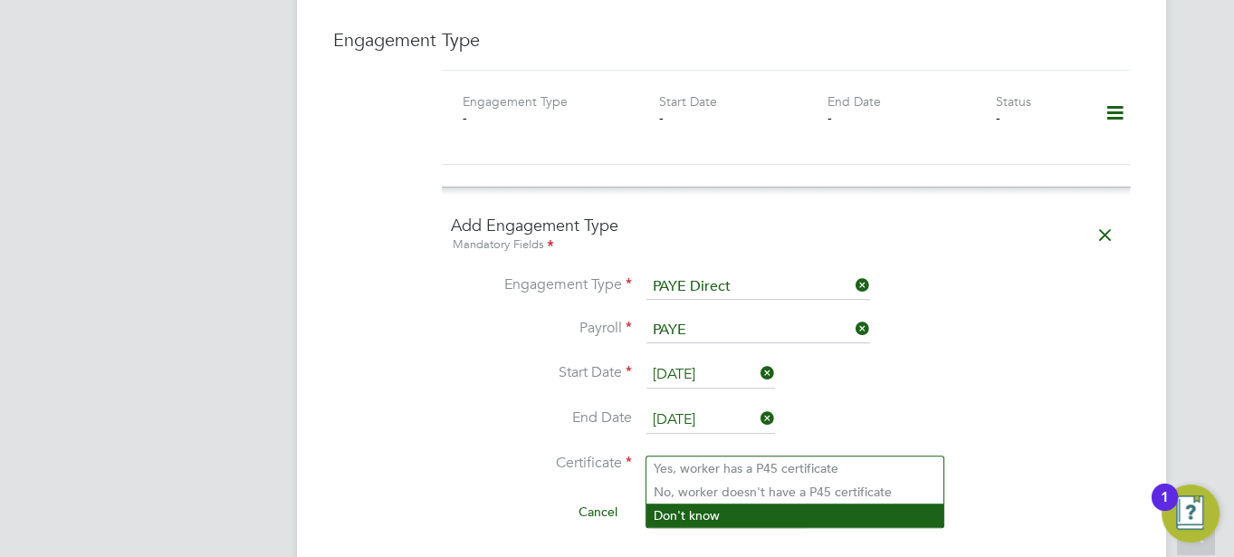
click at [676, 507] on li "Don't know" at bounding box center [794, 515] width 297 height 24
type input "Don't know"
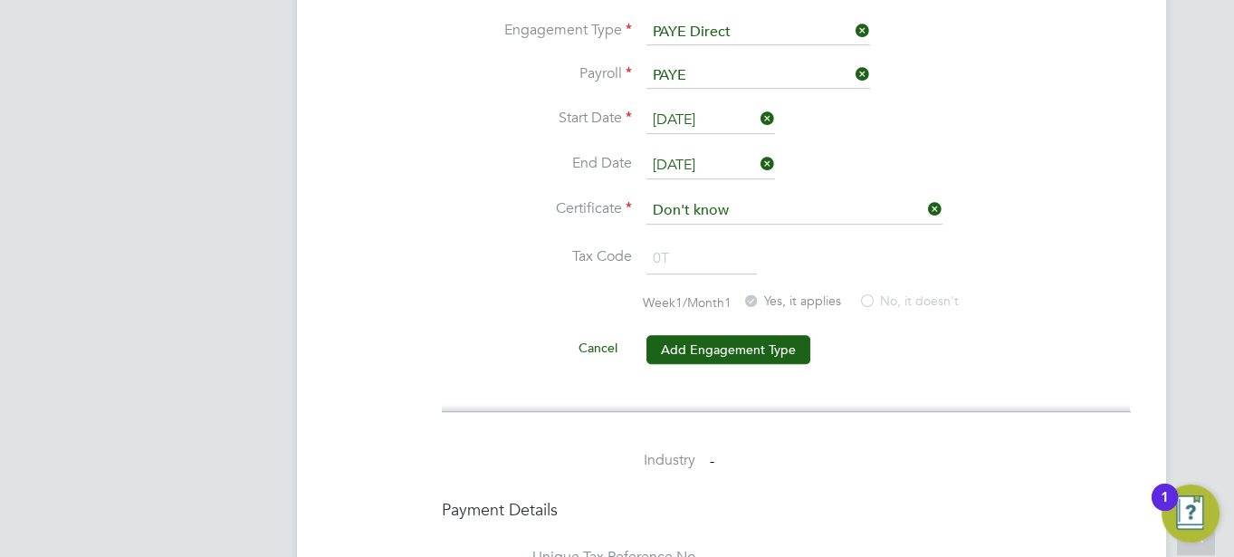
scroll to position [1468, 0]
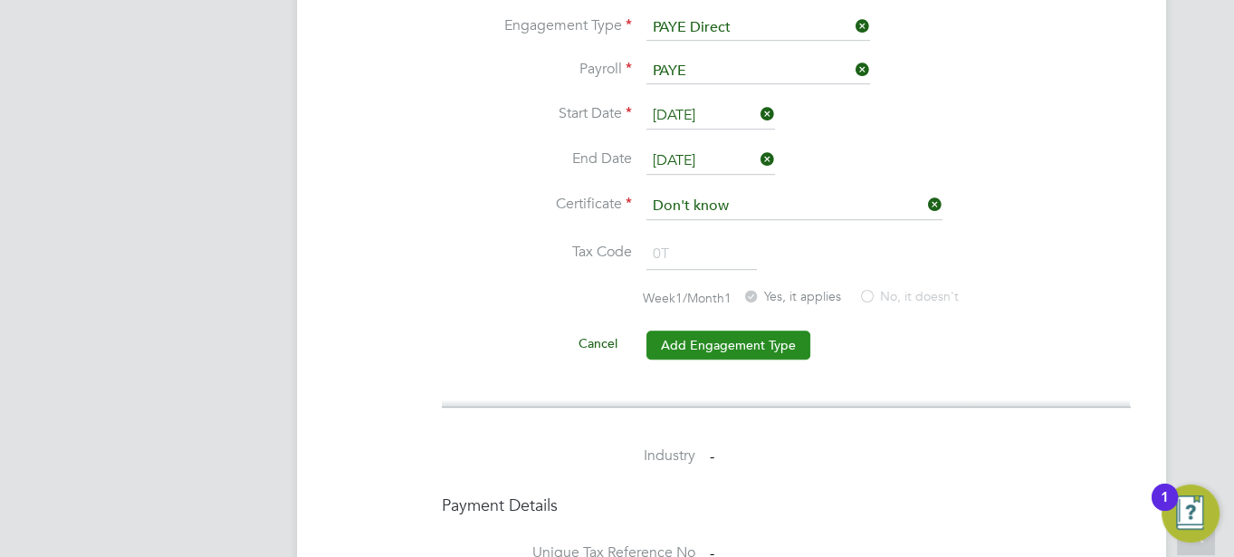
click at [706, 330] on button "Add Engagement Type" at bounding box center [728, 344] width 164 height 29
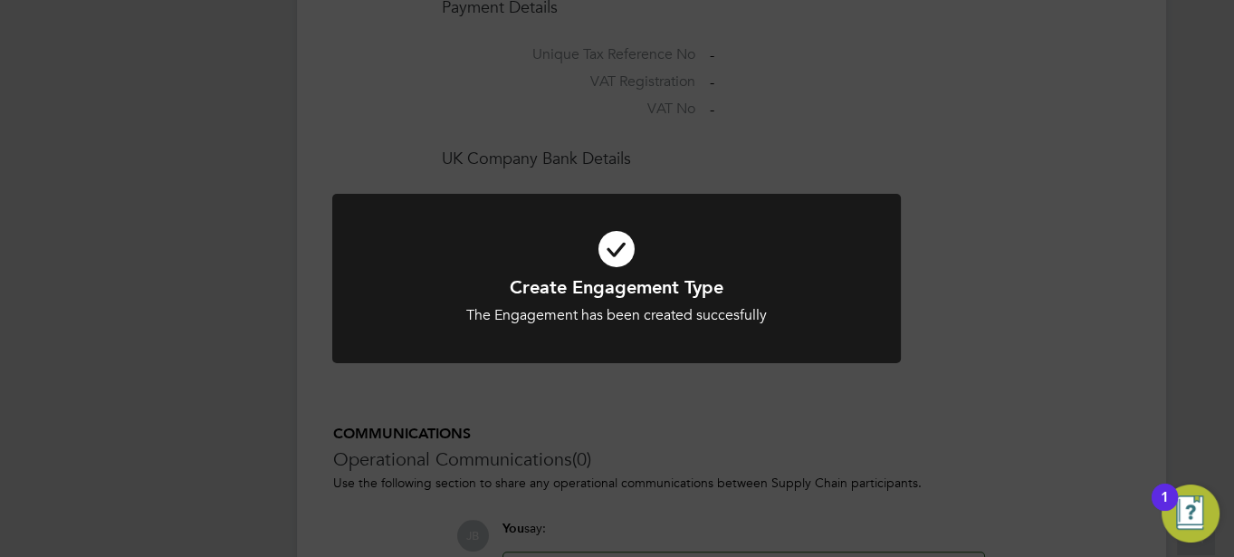
click at [595, 423] on div "Create Engagement Type The Engagement has been created succesfully Cancel Okay" at bounding box center [617, 278] width 1234 height 557
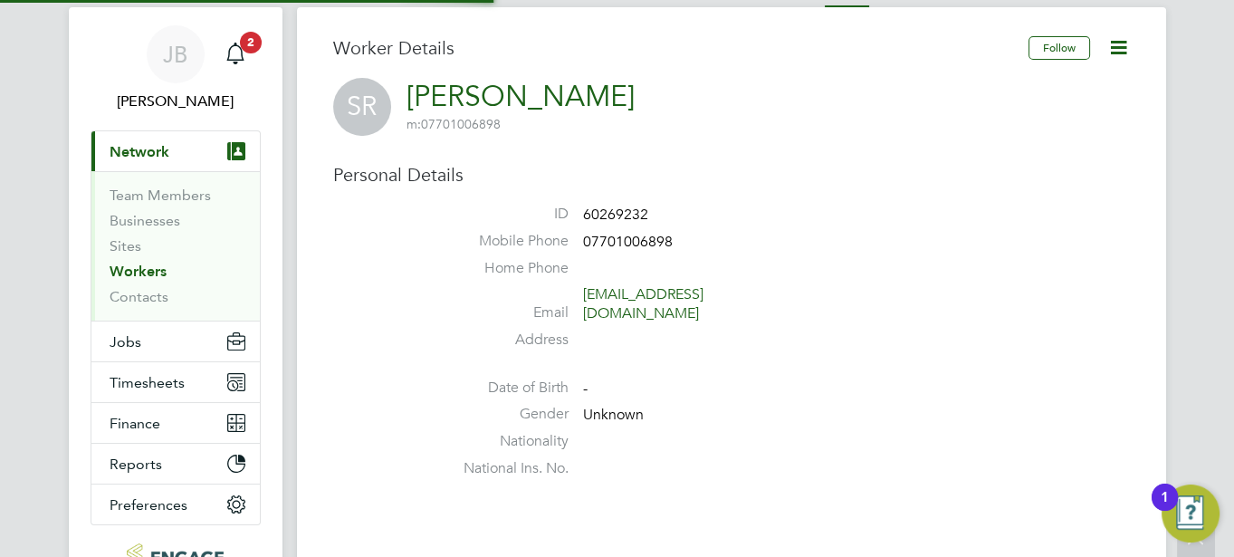
scroll to position [0, 0]
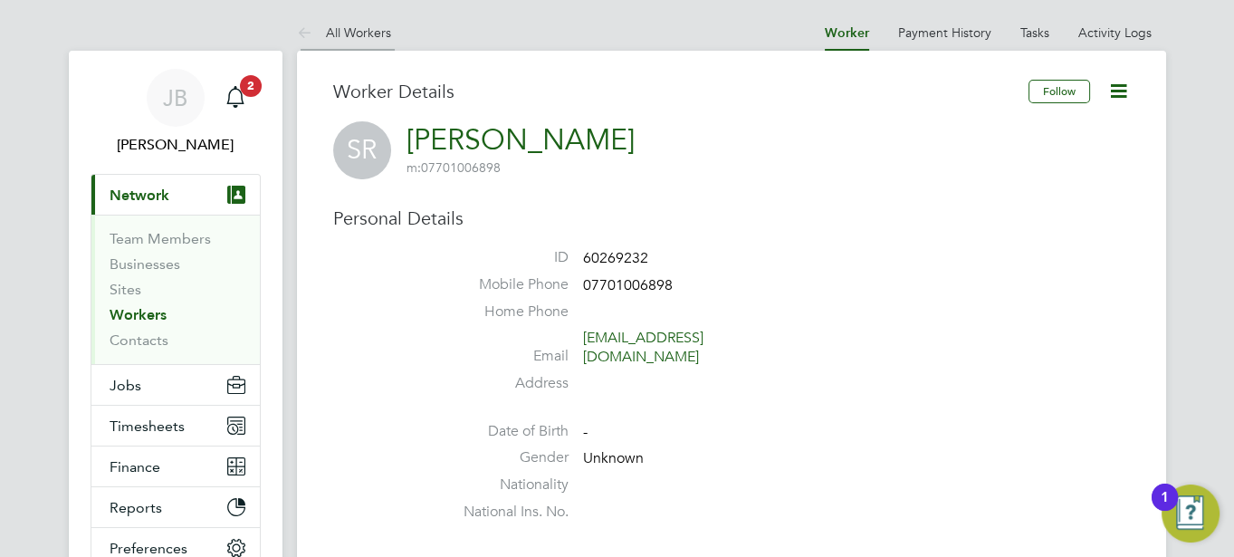
click at [339, 26] on link "All Workers" at bounding box center [344, 32] width 94 height 16
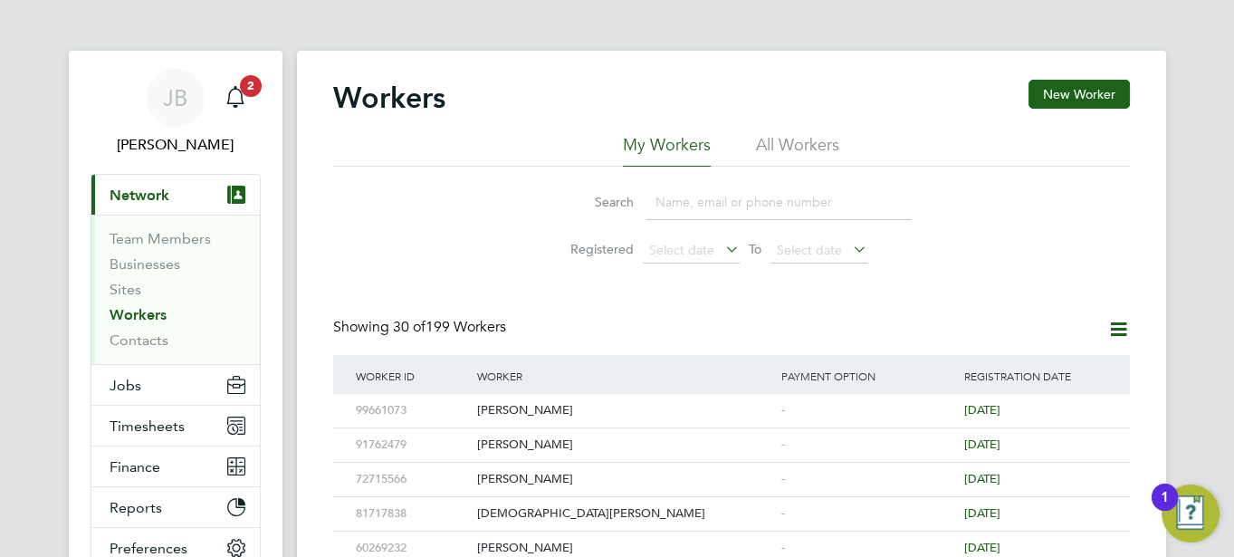
scroll to position [14, 0]
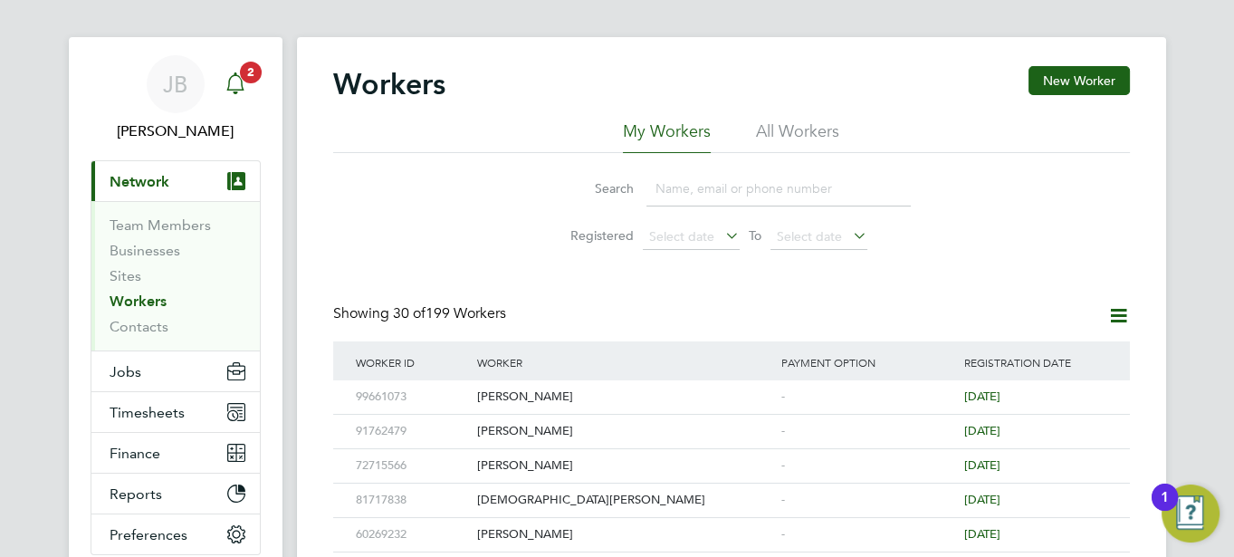
click at [236, 89] on icon "Main navigation" at bounding box center [236, 83] width 22 height 22
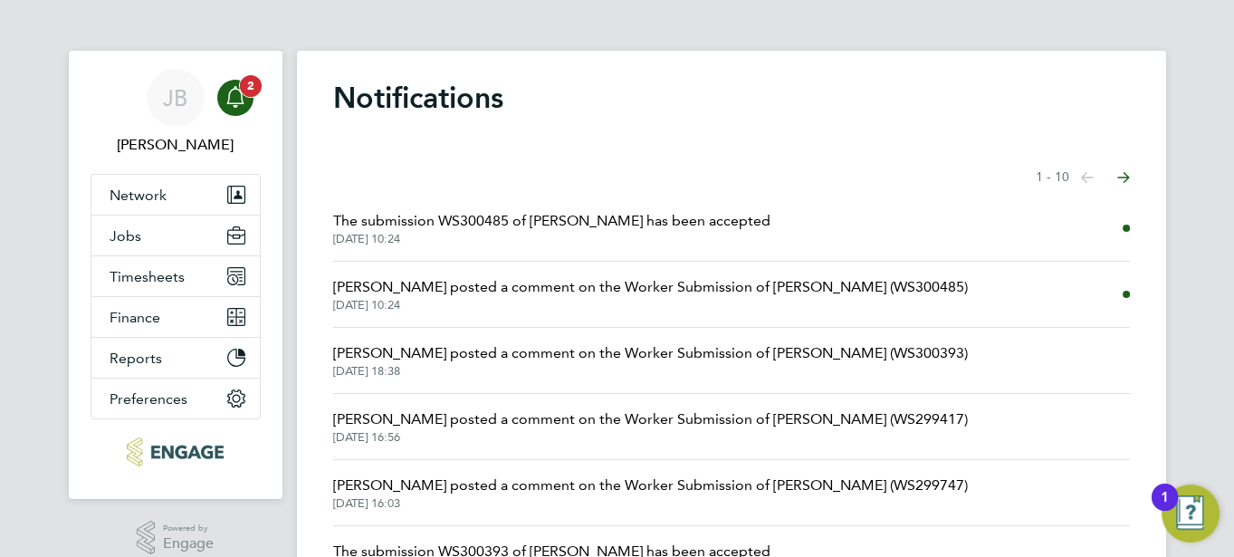
click at [231, 98] on icon "Main navigation" at bounding box center [236, 97] width 22 height 22
click at [493, 224] on span "The submission WS300485 of Shazia Rahim has been accepted" at bounding box center [551, 221] width 437 height 22
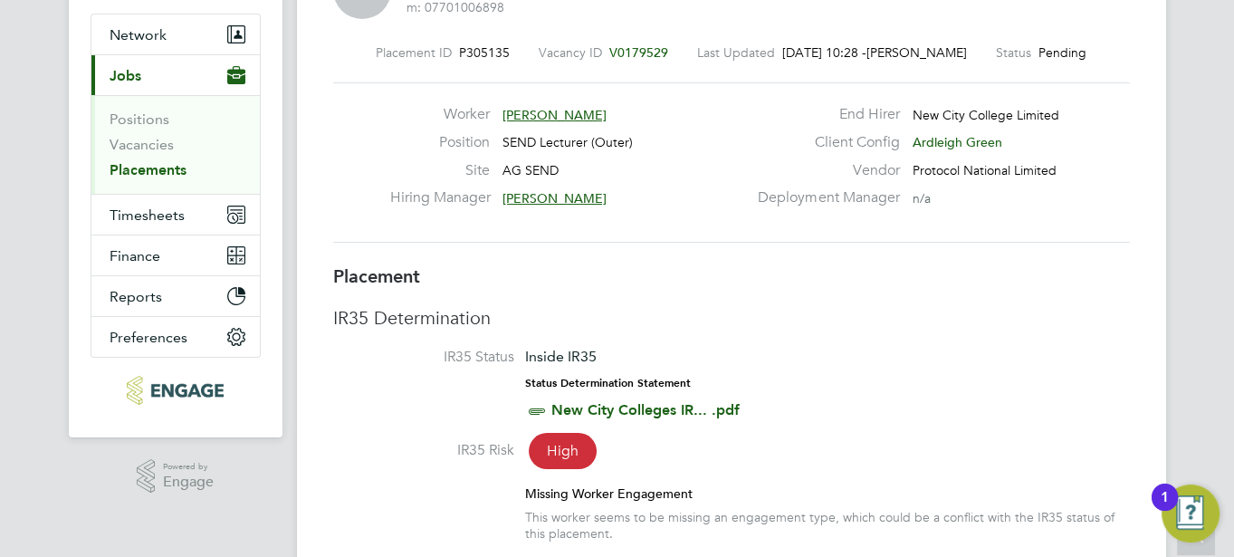
scroll to position [117, 0]
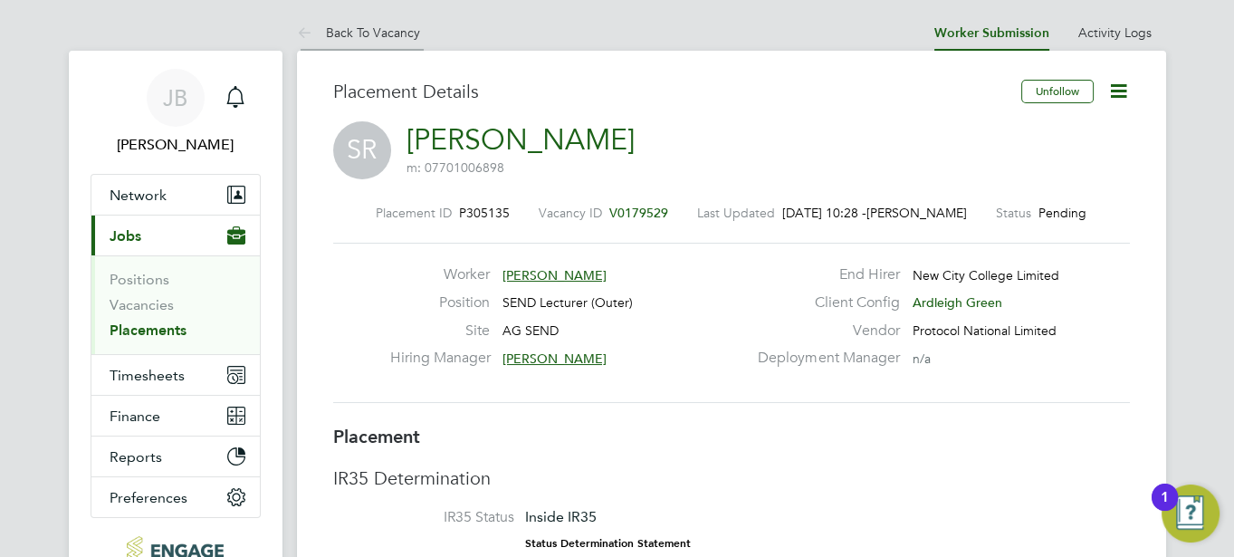
click at [351, 24] on li "Back To Vacancy" at bounding box center [358, 32] width 123 height 36
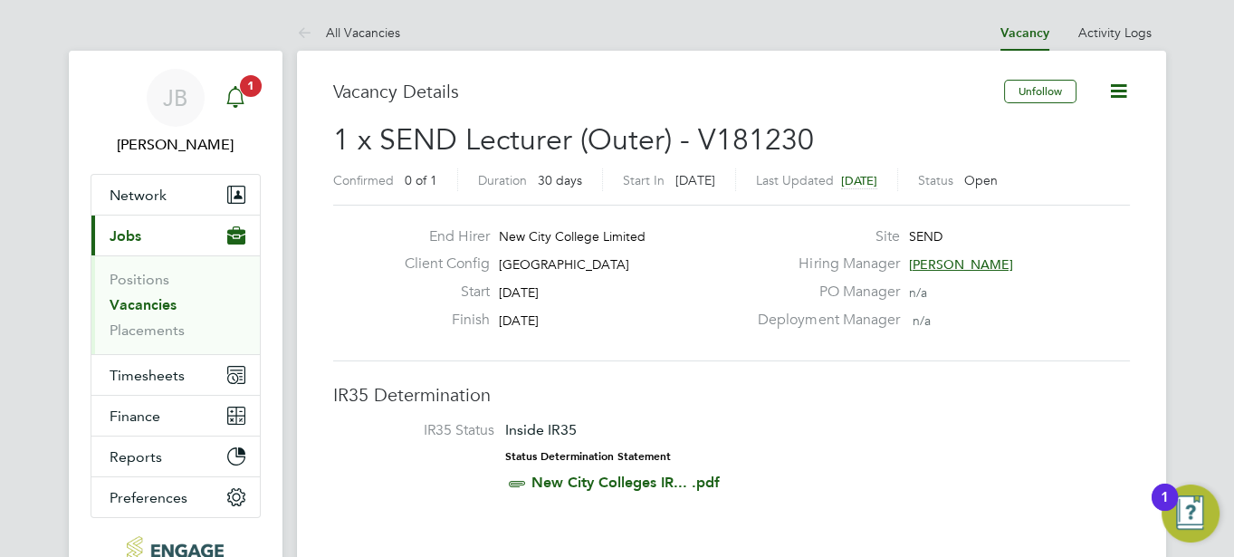
click at [240, 93] on icon "Main navigation" at bounding box center [236, 97] width 22 height 22
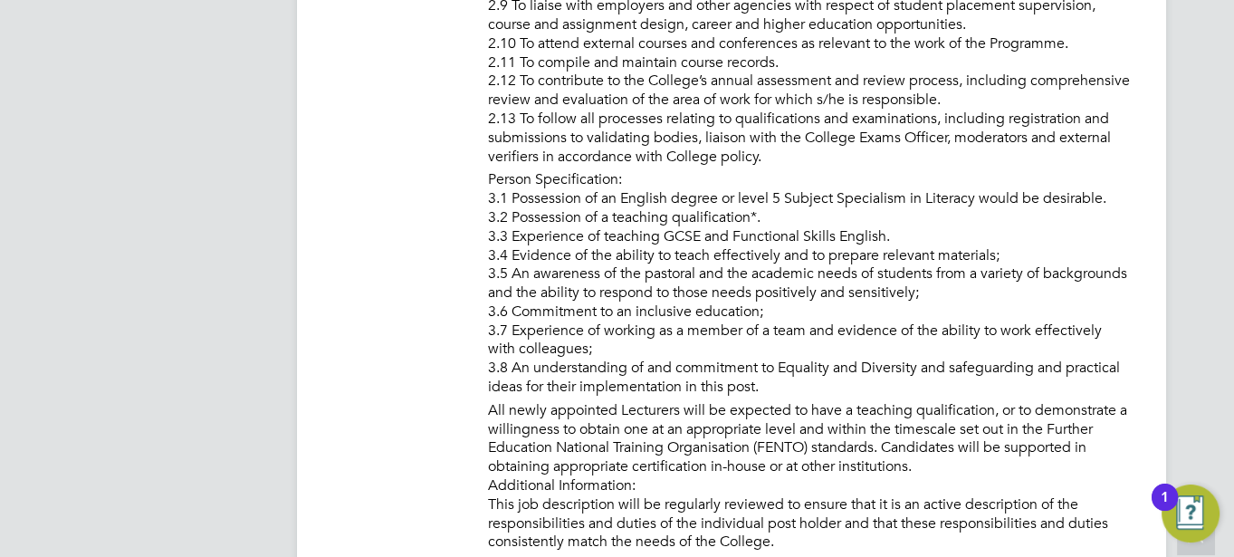
scroll to position [1474, 0]
drag, startPoint x: 618, startPoint y: 244, endPoint x: 936, endPoint y: 236, distance: 317.8
click at [936, 236] on li "Person Specification: 3.1 Possession of an English degree or level 5 Subject Sp…" at bounding box center [809, 287] width 642 height 231
drag, startPoint x: 936, startPoint y: 236, endPoint x: 874, endPoint y: 361, distance: 139.3
click at [874, 361] on li "Person Specification: 3.1 Possession of an English degree or level 5 Subject Sp…" at bounding box center [809, 287] width 642 height 231
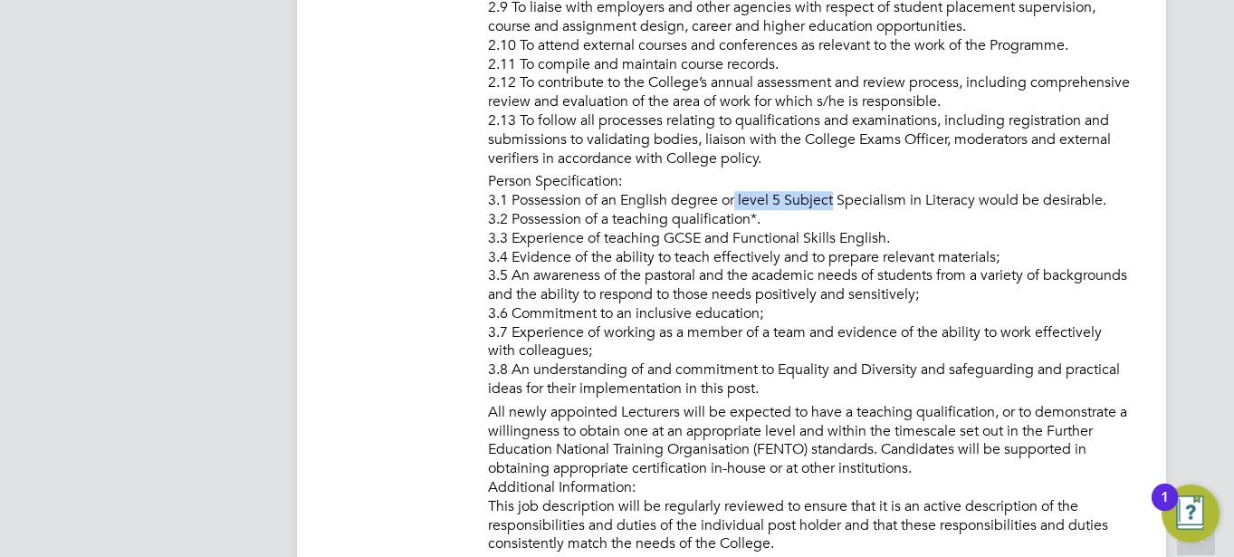
drag, startPoint x: 748, startPoint y: 197, endPoint x: 828, endPoint y: 197, distance: 80.6
click at [828, 197] on li "Person Specification: 3.1 Possession of an English degree or level 5 Subject Sp…" at bounding box center [809, 287] width 642 height 231
drag, startPoint x: 828, startPoint y: 197, endPoint x: 889, endPoint y: 212, distance: 62.4
click at [889, 212] on li "Person Specification: 3.1 Possession of an English degree or level 5 Subject Sp…" at bounding box center [809, 287] width 642 height 231
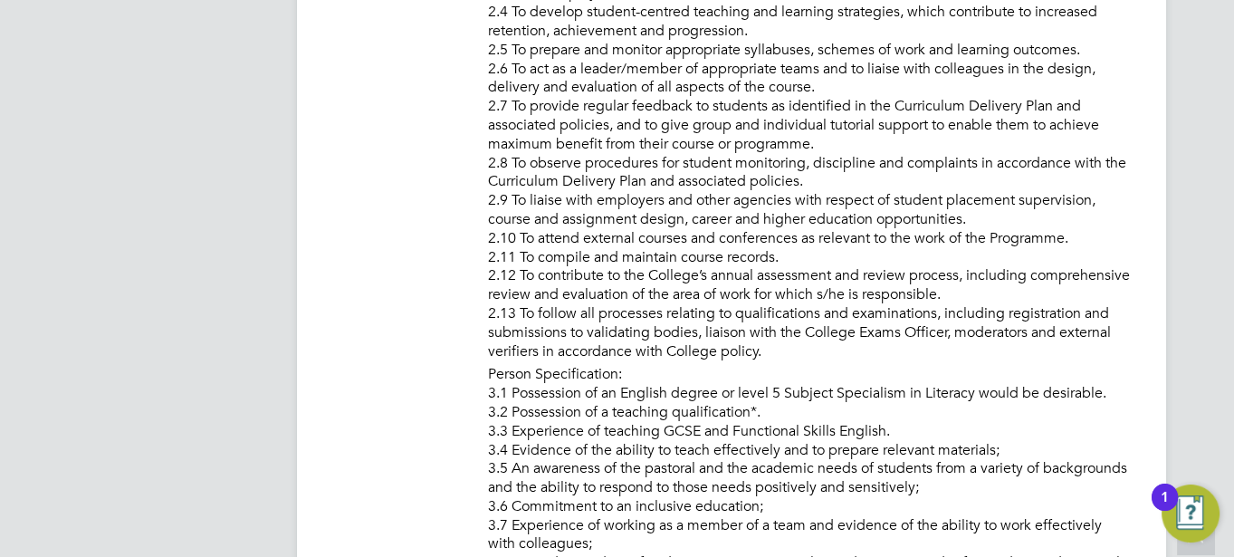
scroll to position [53, 127]
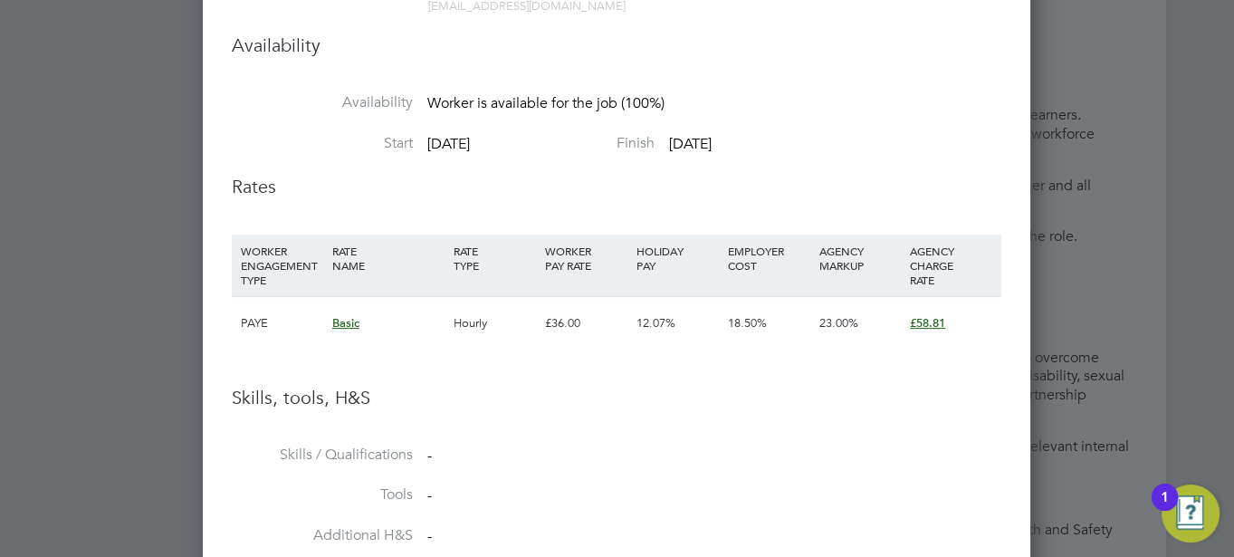
scroll to position [663, 0]
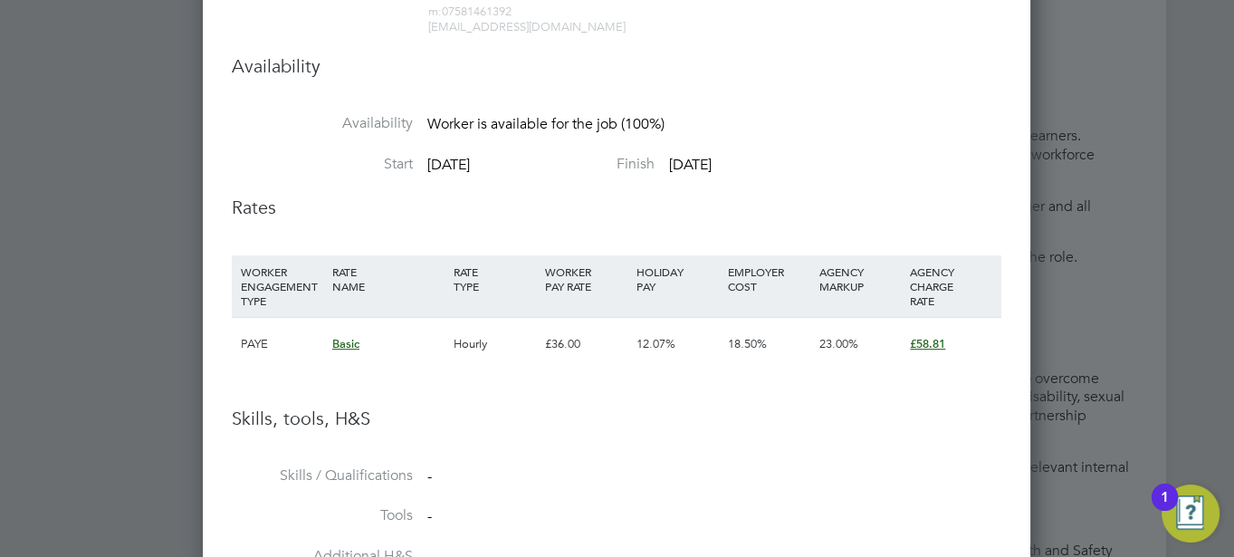
click at [603, 181] on li "Start 25 Sep 2025 Finish 24 Oct 2025" at bounding box center [616, 175] width 769 height 41
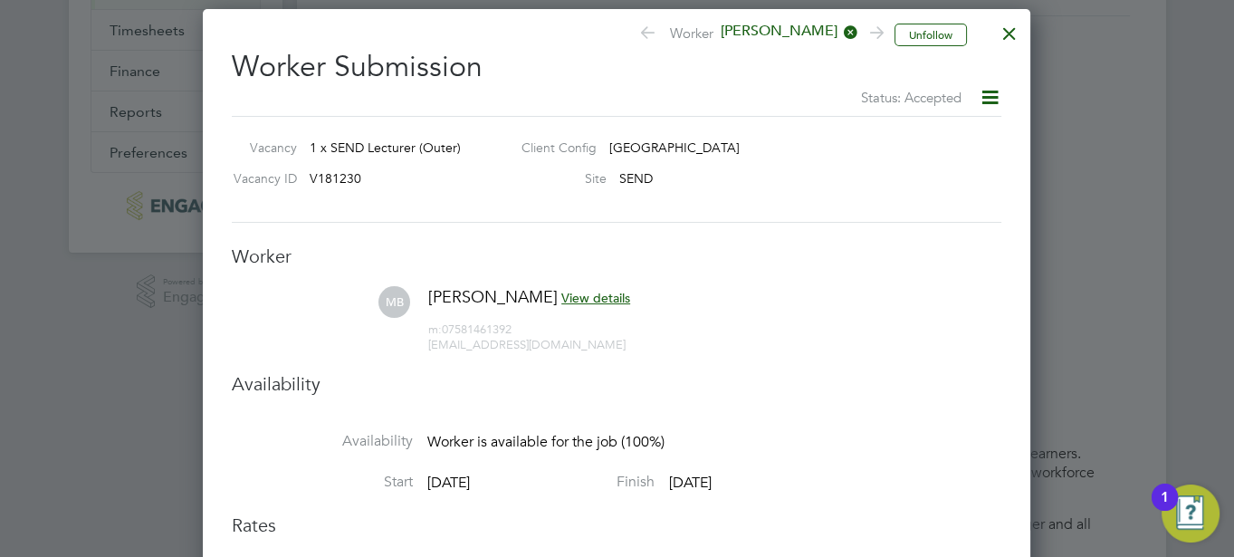
scroll to position [304, 0]
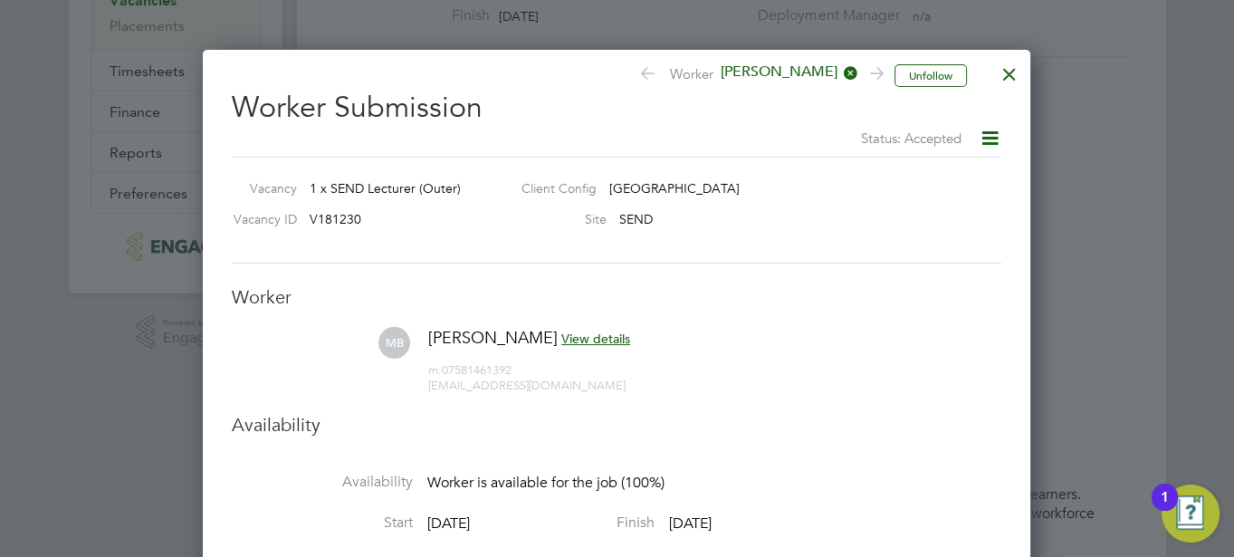
click at [1008, 69] on div at bounding box center [1009, 69] width 33 height 33
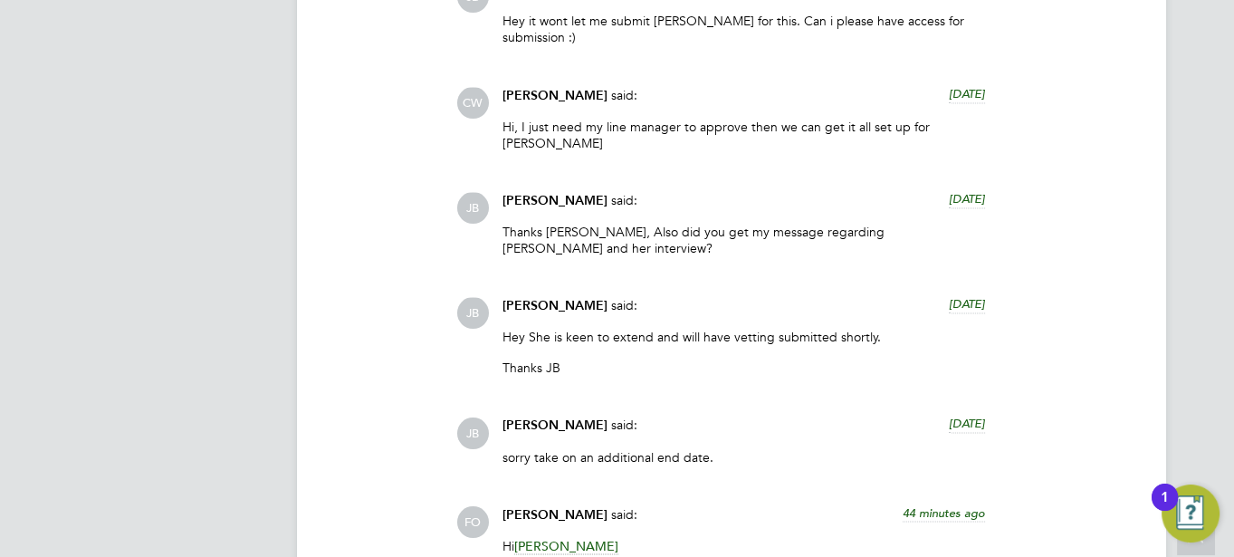
scroll to position [3884, 0]
drag, startPoint x: 533, startPoint y: 292, endPoint x: 889, endPoint y: 279, distance: 356.0
click at [889, 296] on div "JB Josh Boulding said: 5 days ago Hey She is keen to extend and will have vetti…" at bounding box center [793, 341] width 674 height 91
drag, startPoint x: 889, startPoint y: 279, endPoint x: 751, endPoint y: 405, distance: 186.5
click at [751, 447] on p "sorry take on an additional end date." at bounding box center [743, 455] width 483 height 16
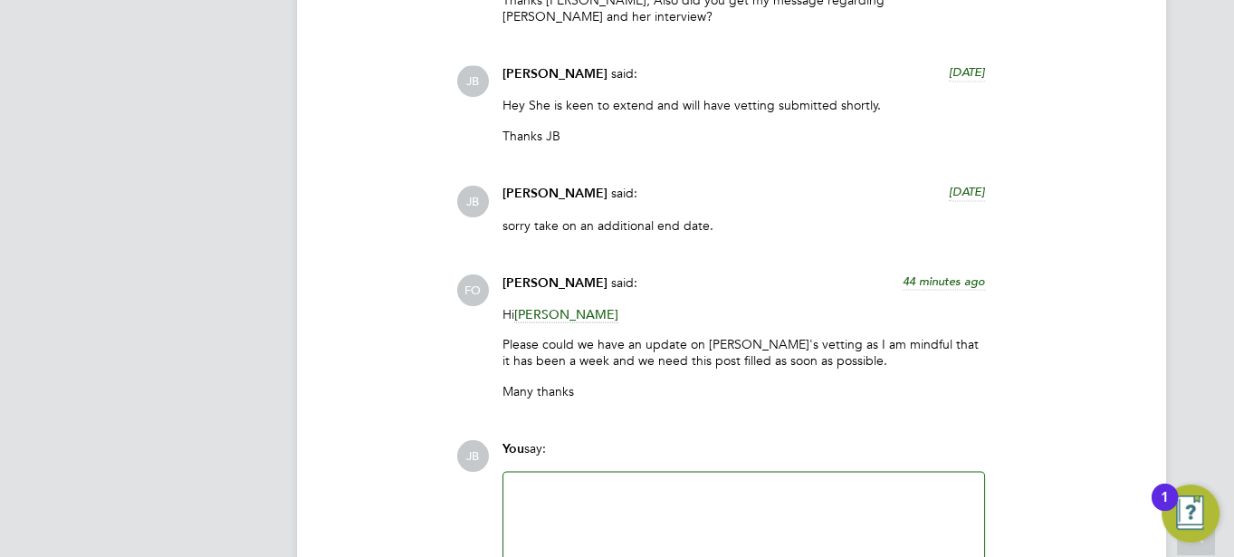
click at [610, 483] on div at bounding box center [743, 522] width 459 height 78
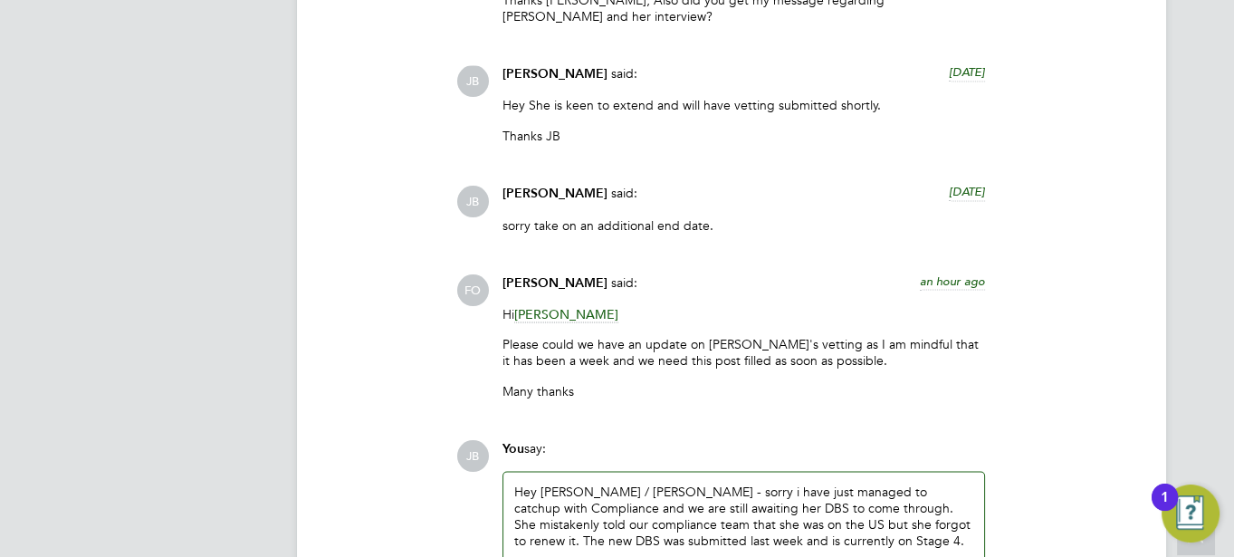
click at [857, 487] on div "Hey Francesca / Clair - sorry i have just managed to catchup with Compliance an…" at bounding box center [743, 522] width 459 height 78
click at [867, 483] on div "Hey Francesca / Clair - sorry i have just managed to catchup with Compliance an…" at bounding box center [743, 522] width 459 height 78
click at [890, 483] on div "Hey Francesca / Clair - sorry i have just managed to catchup with Compliance an…" at bounding box center [743, 522] width 459 height 78
click at [865, 493] on div "Hey Francesca / Clair - sorry i have just managed to catchup with Compliance an…" at bounding box center [743, 522] width 459 height 78
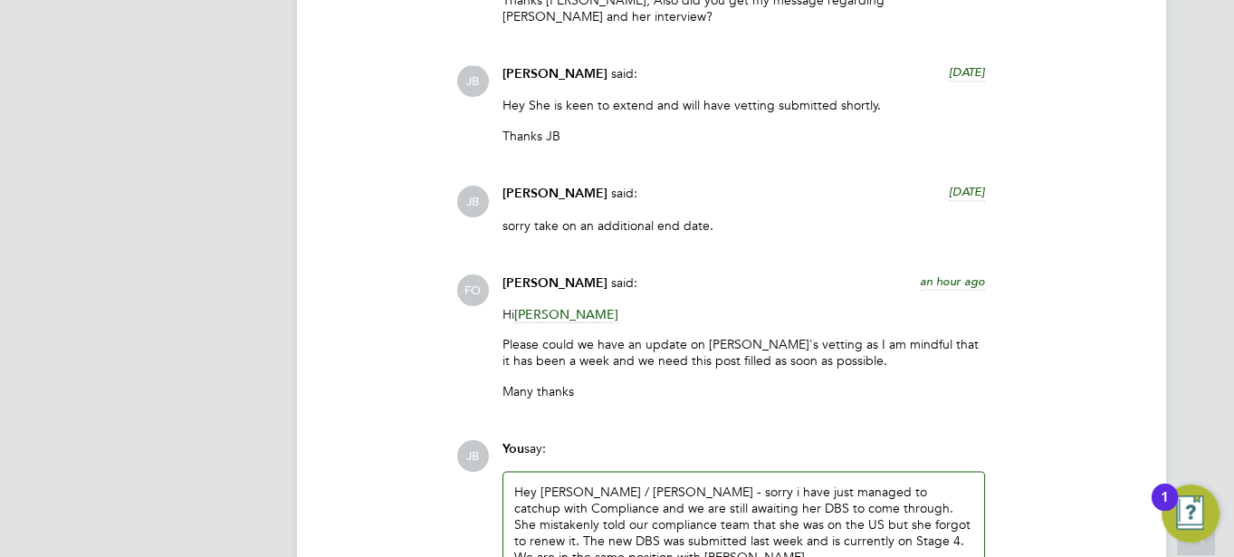
click at [865, 493] on div "Hey Francesca / Clair - sorry i have just managed to catchup with Compliance an…" at bounding box center [743, 524] width 459 height 82
click at [652, 504] on div "Hey Francesca / Clair - sorry i have just managed to catchup with Compliance an…" at bounding box center [743, 524] width 459 height 82
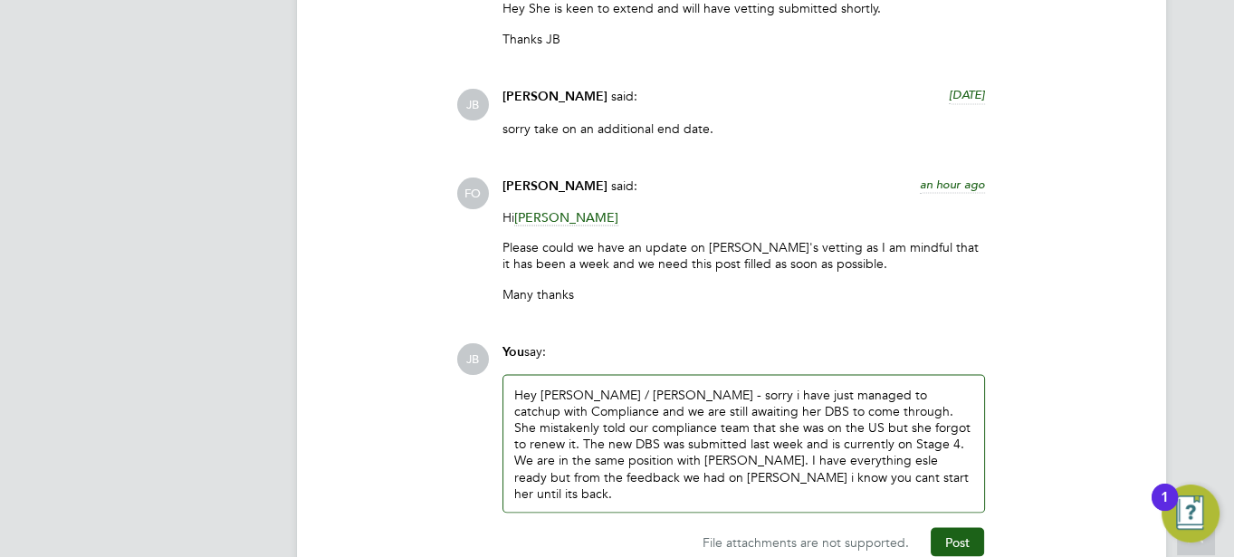
click at [757, 404] on div "Hey Francesca / Clair - sorry i have just managed to catchup with Compliance an…" at bounding box center [743, 443] width 459 height 115
click at [952, 527] on button "Post" at bounding box center [957, 541] width 53 height 29
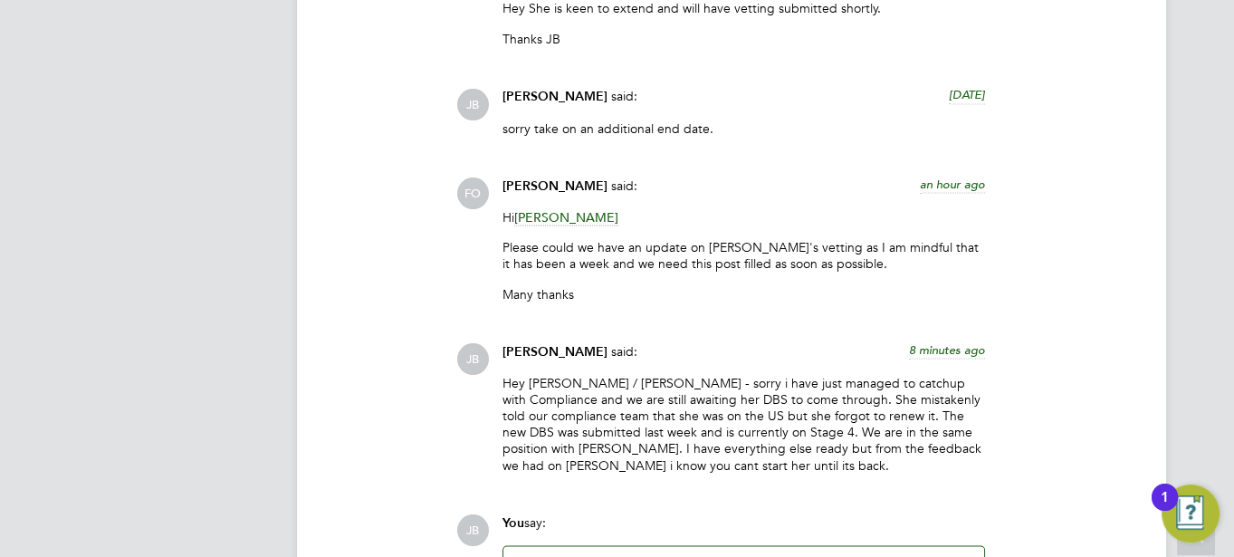
click at [457, 397] on div "JB Josh Boulding said: 8 minutes ago Hey Francesca / Clair - sorry i have just …" at bounding box center [793, 414] width 674 height 144
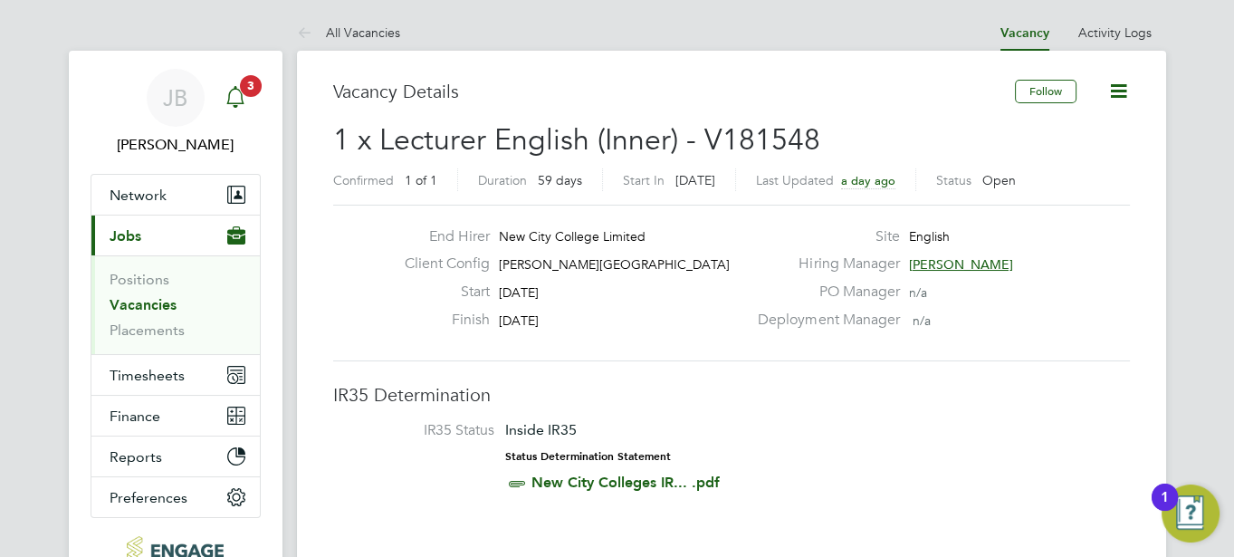
click at [237, 96] on icon "Main navigation" at bounding box center [236, 97] width 22 height 22
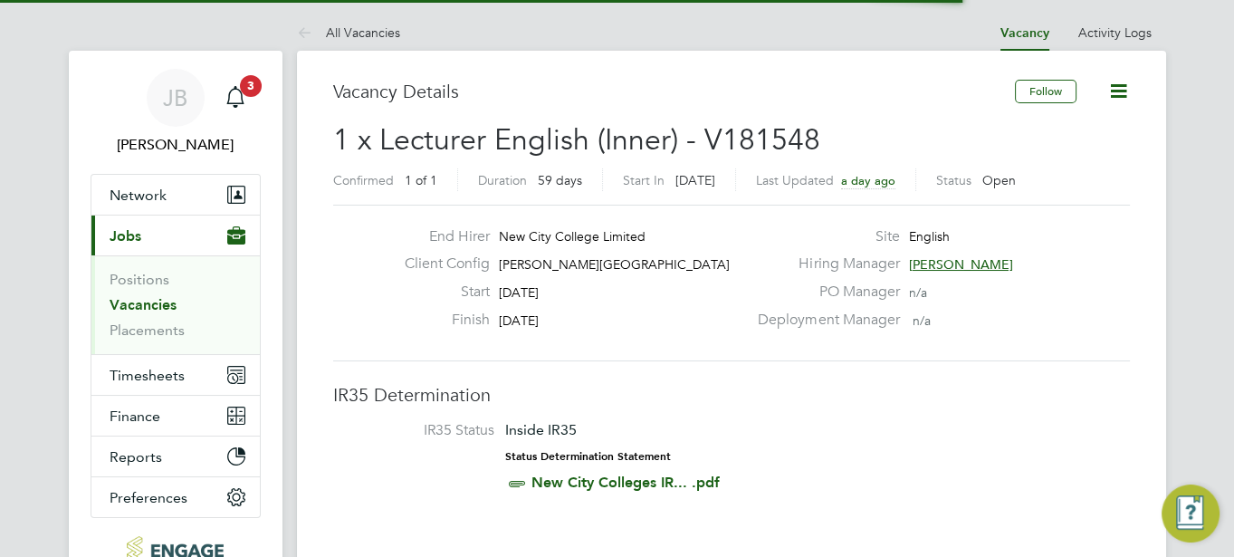
scroll to position [9, 9]
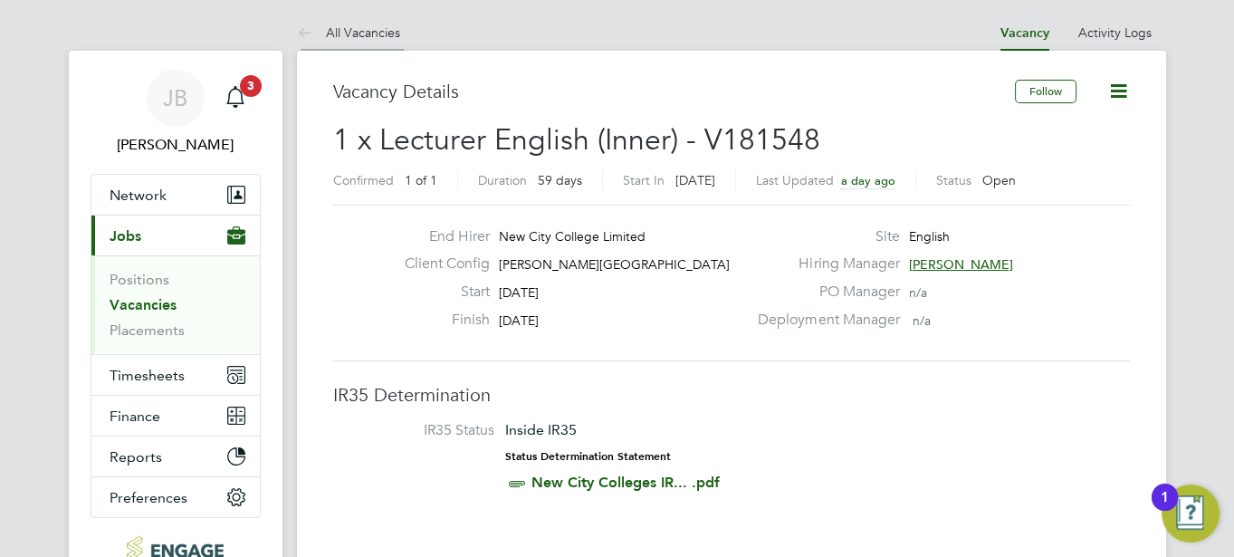
click at [301, 24] on icon at bounding box center [308, 34] width 23 height 23
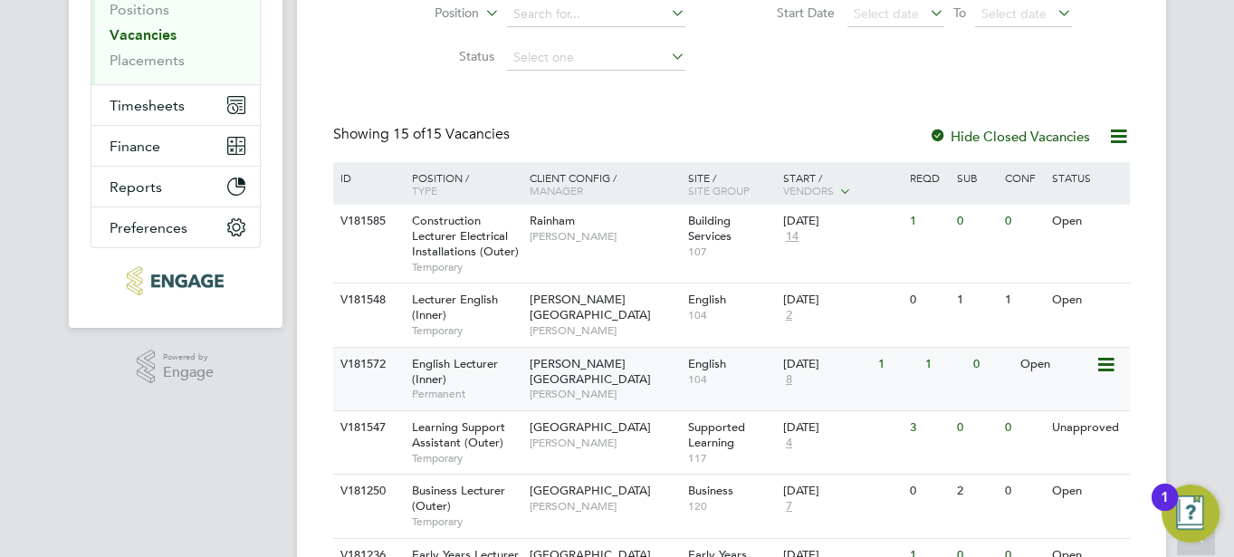
click at [505, 359] on div "English Lecturer (Inner) Permanent" at bounding box center [461, 379] width 127 height 62
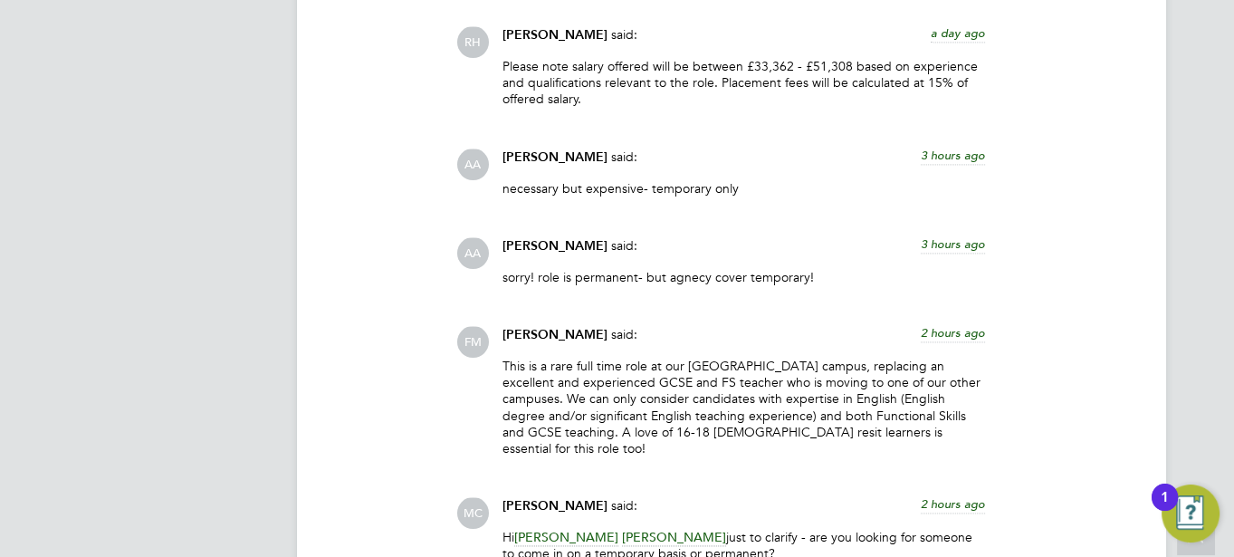
scroll to position [3307, 0]
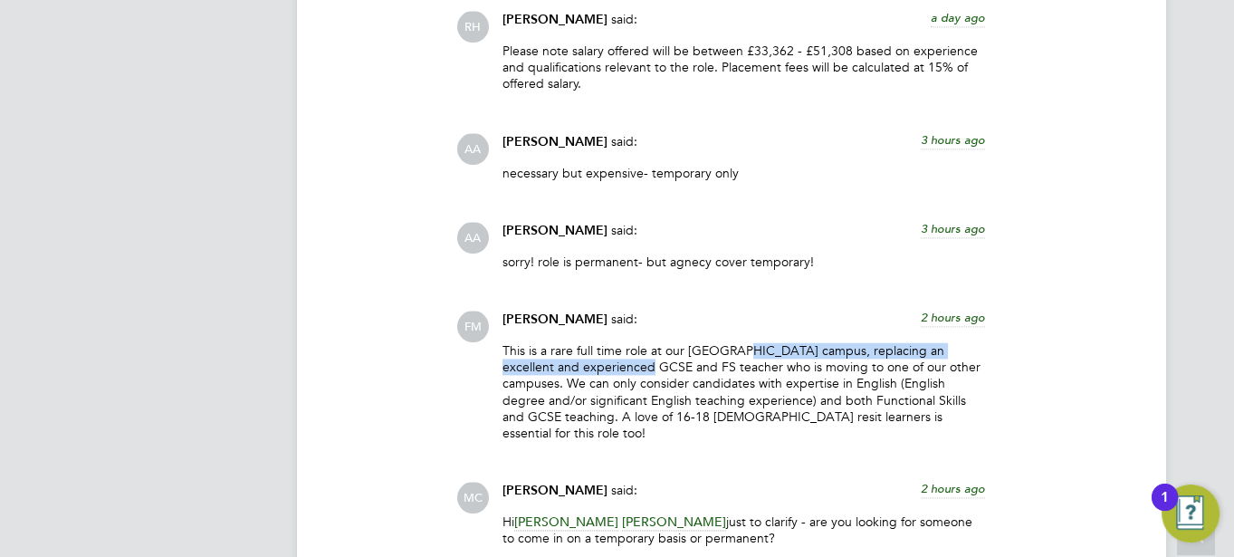
drag, startPoint x: 639, startPoint y: 356, endPoint x: 738, endPoint y: 354, distance: 98.7
click at [738, 354] on p "This is a rare full time role at our [GEOGRAPHIC_DATA] campus, replacing an exc…" at bounding box center [743, 391] width 483 height 99
drag, startPoint x: 738, startPoint y: 354, endPoint x: 785, endPoint y: 380, distance: 53.9
click at [785, 380] on p "This is a rare full time role at our [GEOGRAPHIC_DATA] campus, replacing an exc…" at bounding box center [743, 391] width 483 height 99
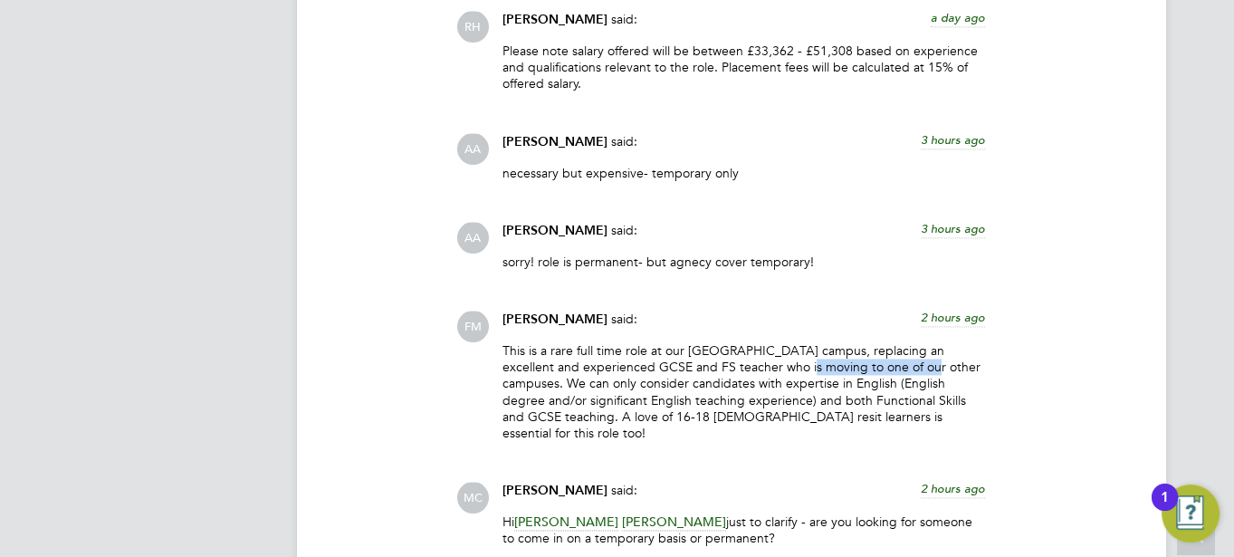
drag, startPoint x: 789, startPoint y: 365, endPoint x: 912, endPoint y: 358, distance: 123.3
click at [912, 358] on p "This is a rare full time role at our [GEOGRAPHIC_DATA] campus, replacing an exc…" at bounding box center [743, 391] width 483 height 99
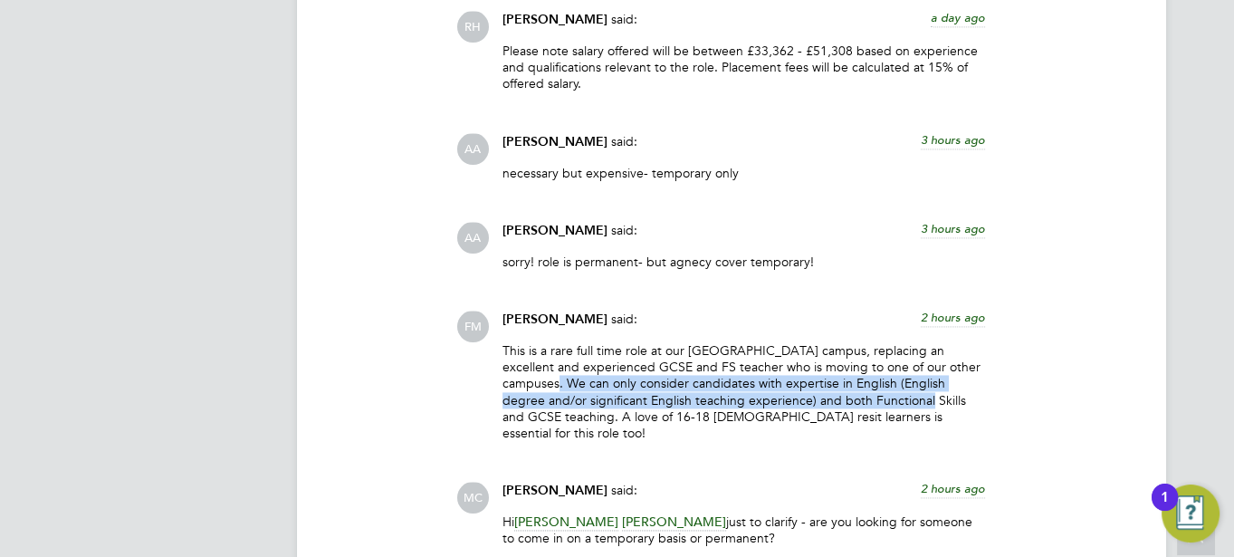
drag, startPoint x: 602, startPoint y: 371, endPoint x: 892, endPoint y: 396, distance: 290.7
click at [892, 396] on p "This is a rare full time role at our [GEOGRAPHIC_DATA] campus, replacing an exc…" at bounding box center [743, 391] width 483 height 99
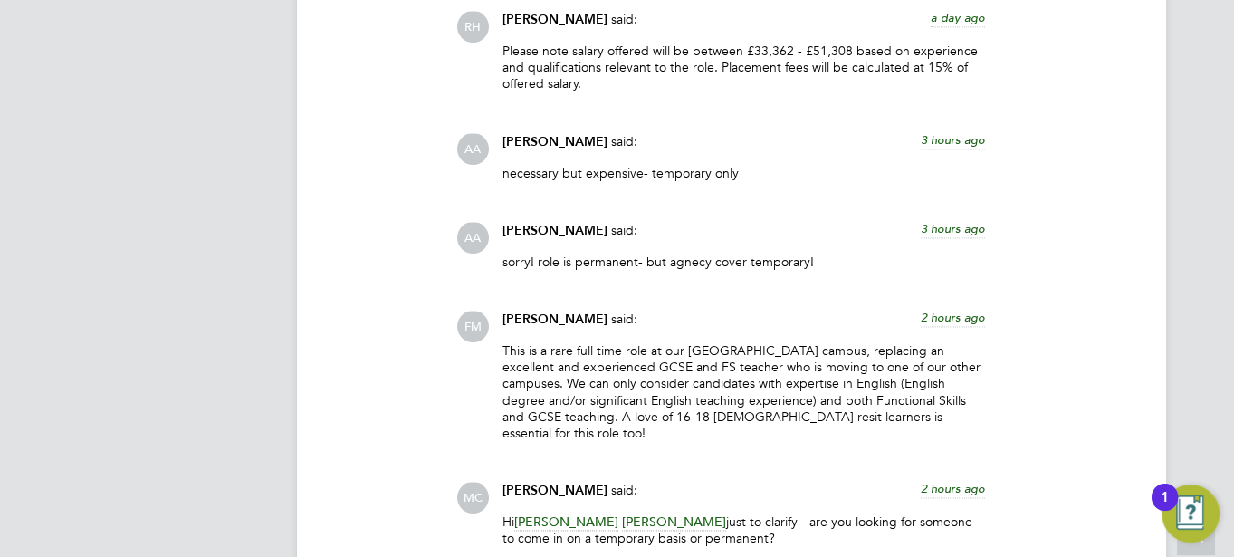
drag, startPoint x: 892, startPoint y: 396, endPoint x: 972, endPoint y: 426, distance: 86.2
click at [972, 426] on div "This is a rare full time role at our [GEOGRAPHIC_DATA] campus, replacing an exc…" at bounding box center [743, 398] width 483 height 112
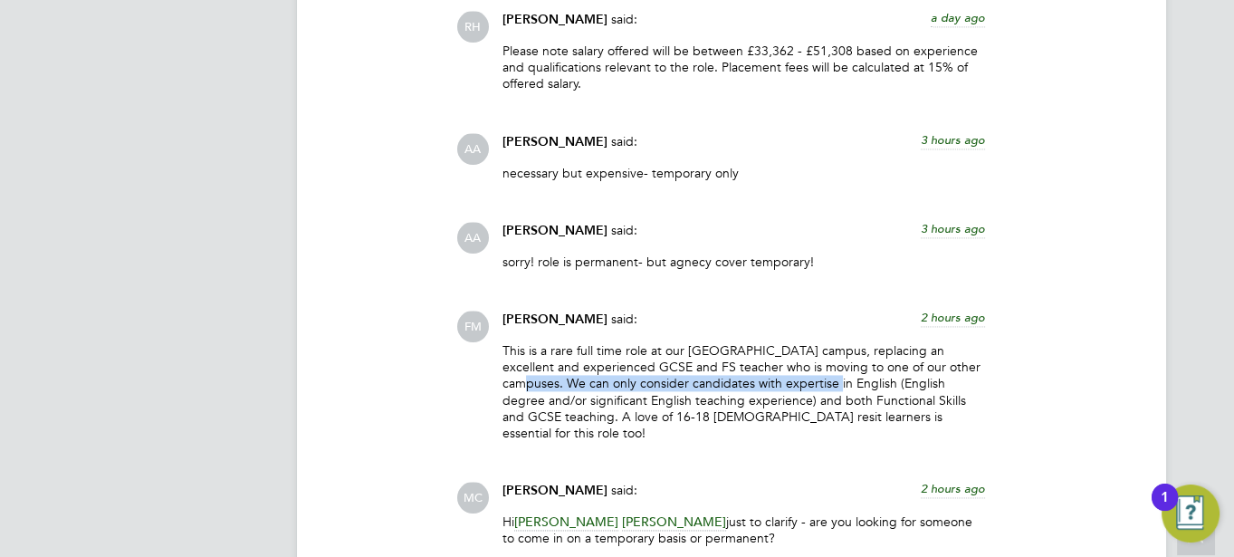
drag, startPoint x: 495, startPoint y: 378, endPoint x: 807, endPoint y: 385, distance: 312.4
click at [807, 385] on div "[PERSON_NAME] said: 2 hours ago This is a rare full time role at our [GEOGRAPHI…" at bounding box center [743, 383] width 501 height 144
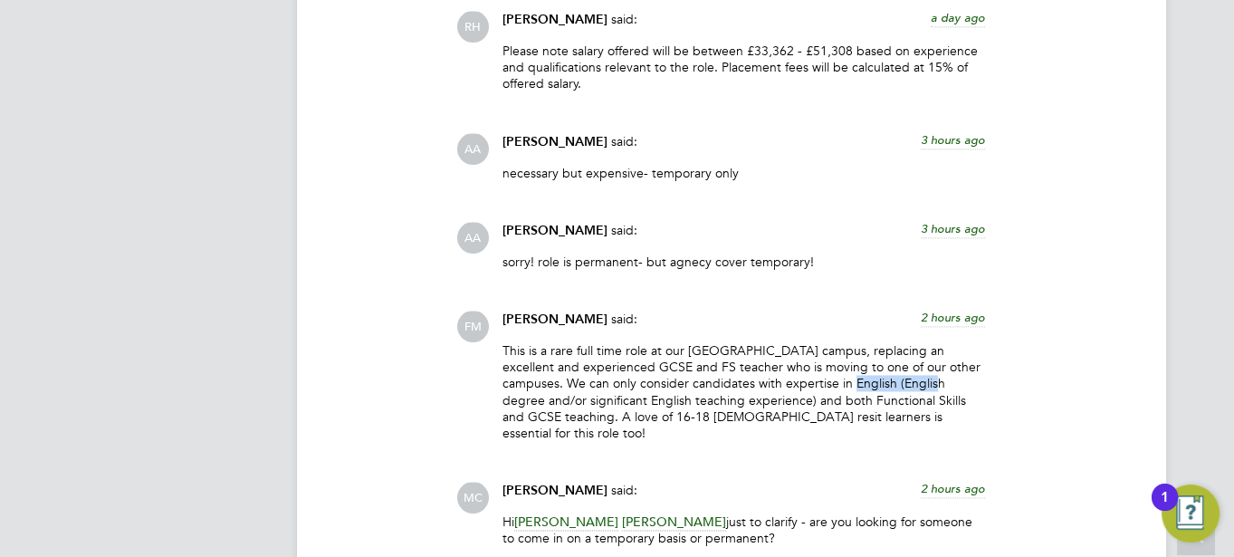
drag, startPoint x: 807, startPoint y: 385, endPoint x: 908, endPoint y: 377, distance: 100.7
click at [908, 377] on p "This is a rare full time role at our [GEOGRAPHIC_DATA] campus, replacing an exc…" at bounding box center [743, 391] width 483 height 99
drag, startPoint x: 502, startPoint y: 398, endPoint x: 724, endPoint y: 396, distance: 221.8
click at [724, 396] on p "This is a rare full time role at our [GEOGRAPHIC_DATA] campus, replacing an exc…" at bounding box center [743, 391] width 483 height 99
drag, startPoint x: 724, startPoint y: 396, endPoint x: 733, endPoint y: 399, distance: 9.7
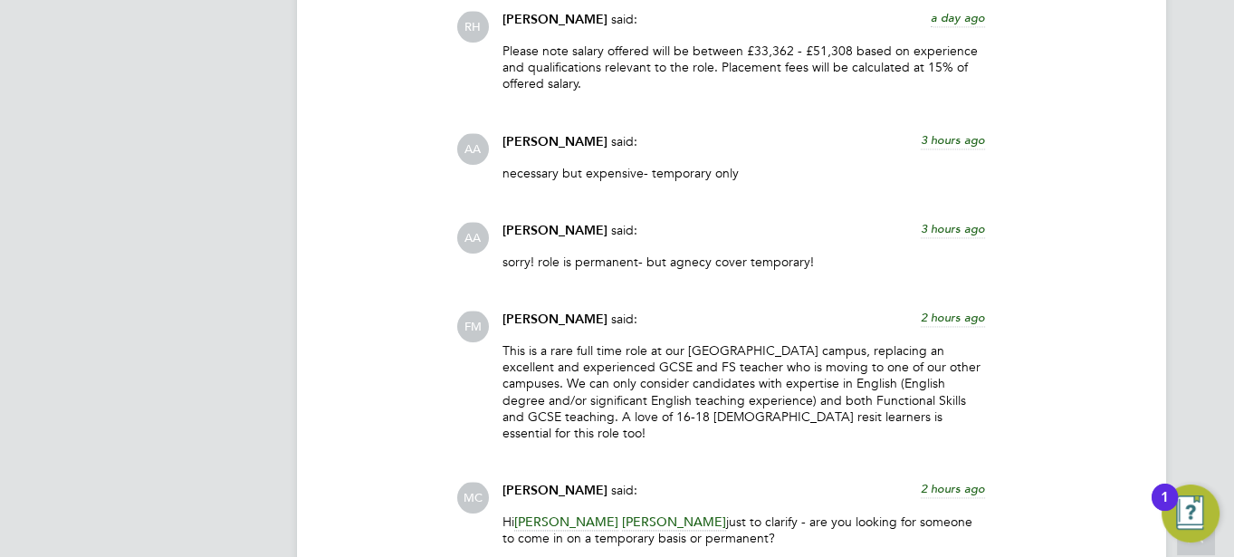
click at [733, 399] on p "This is a rare full time role at our [GEOGRAPHIC_DATA] campus, replacing an exc…" at bounding box center [743, 391] width 483 height 99
drag, startPoint x: 729, startPoint y: 399, endPoint x: 549, endPoint y: 410, distance: 180.5
click at [549, 410] on p "This is a rare full time role at our [GEOGRAPHIC_DATA] campus, replacing an exc…" at bounding box center [743, 391] width 483 height 99
drag, startPoint x: 549, startPoint y: 410, endPoint x: 563, endPoint y: 410, distance: 14.5
click at [563, 410] on p "This is a rare full time role at our [GEOGRAPHIC_DATA] campus, replacing an exc…" at bounding box center [743, 391] width 483 height 99
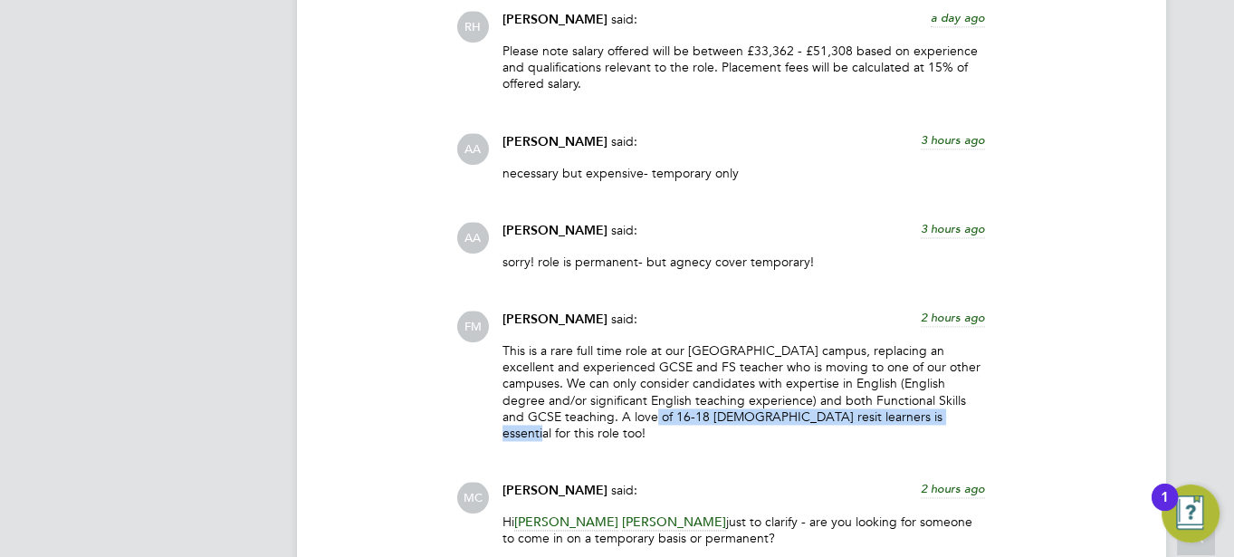
drag, startPoint x: 650, startPoint y: 416, endPoint x: 932, endPoint y: 424, distance: 282.6
click at [932, 424] on div "This is a rare full time role at our [GEOGRAPHIC_DATA] campus, replacing an exc…" at bounding box center [743, 398] width 483 height 112
drag, startPoint x: 932, startPoint y: 424, endPoint x: 952, endPoint y: 446, distance: 30.1
click at [952, 446] on div "[PERSON_NAME] said: a day ago Please note salary offered will be between £33,36…" at bounding box center [793, 399] width 674 height 776
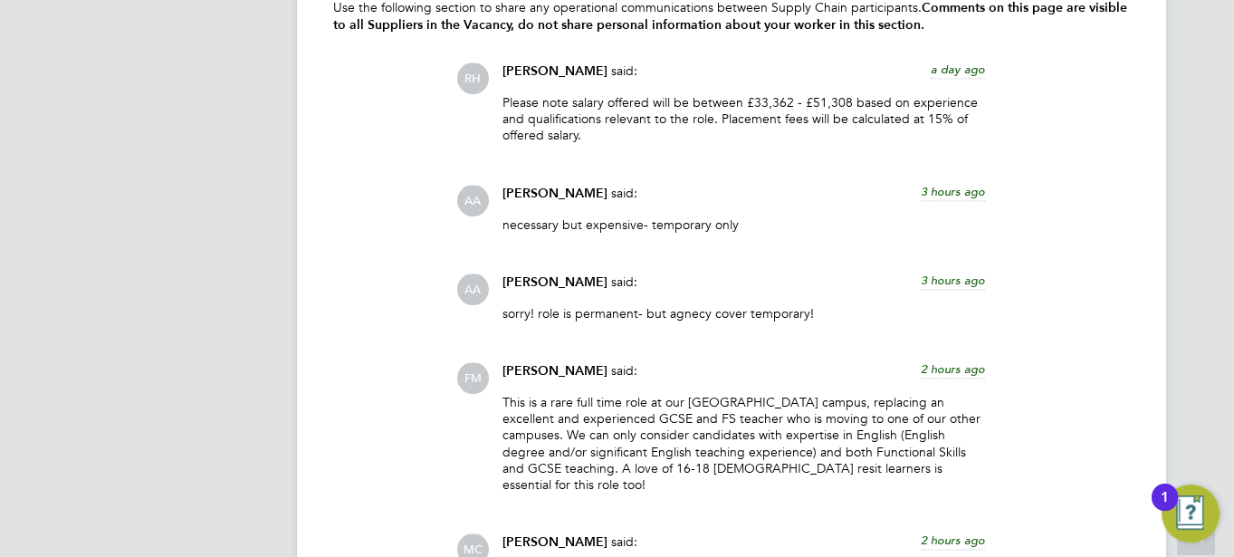
scroll to position [3256, 0]
drag, startPoint x: 745, startPoint y: 103, endPoint x: 794, endPoint y: 100, distance: 49.0
click at [794, 100] on p "Please note salary offered will be between £33,362 - £51,308 based on experienc…" at bounding box center [743, 118] width 483 height 50
drag, startPoint x: 794, startPoint y: 100, endPoint x: 806, endPoint y: 151, distance: 52.0
click at [806, 151] on div "Please note salary offered will be between £33,362 - £51,308 based on experienc…" at bounding box center [743, 124] width 483 height 63
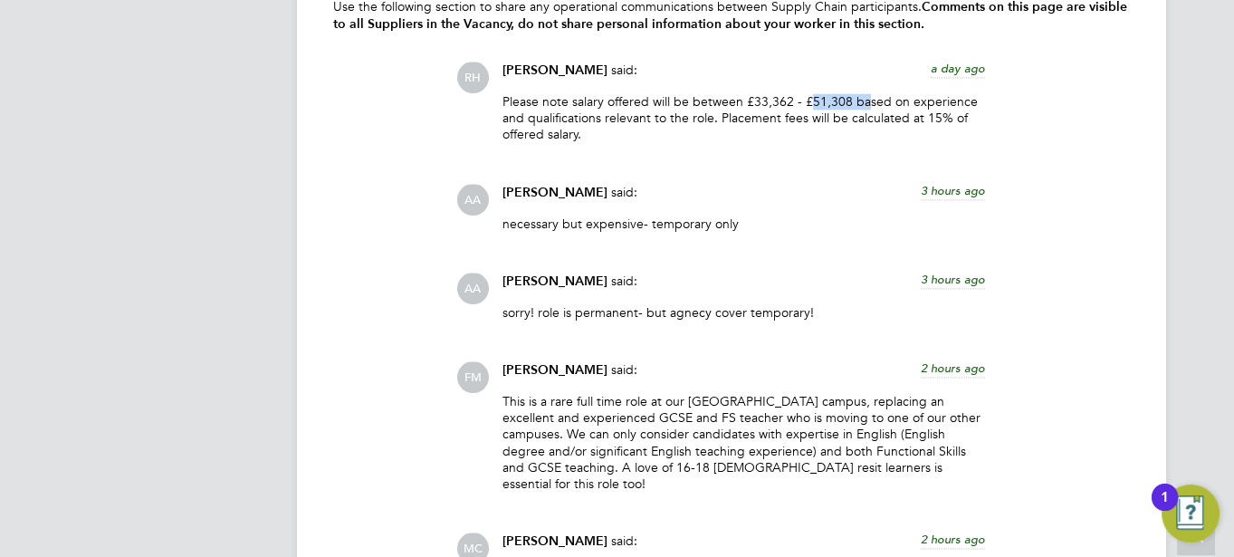
drag, startPoint x: 806, startPoint y: 93, endPoint x: 865, endPoint y: 99, distance: 59.1
click at [865, 99] on p "Please note salary offered will be between £33,362 - £51,308 based on experienc…" at bounding box center [743, 118] width 483 height 50
drag, startPoint x: 865, startPoint y: 99, endPoint x: 852, endPoint y: 170, distance: 72.6
click at [852, 170] on div "[PERSON_NAME] said: a day ago Please note salary offered will be between £33,36…" at bounding box center [793, 450] width 674 height 776
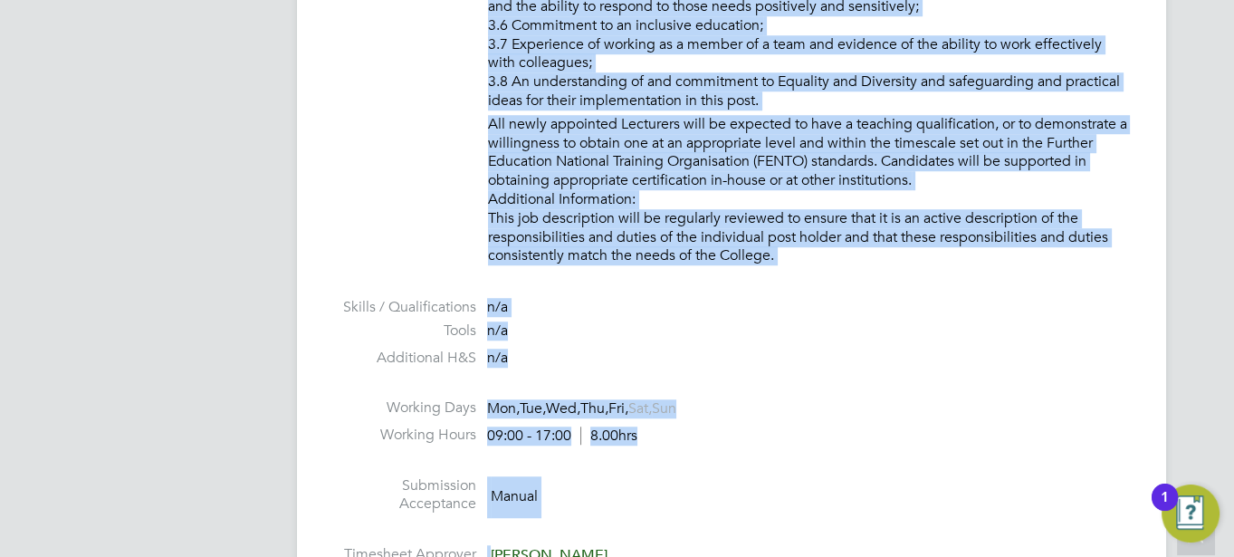
scroll to position [1858, 0]
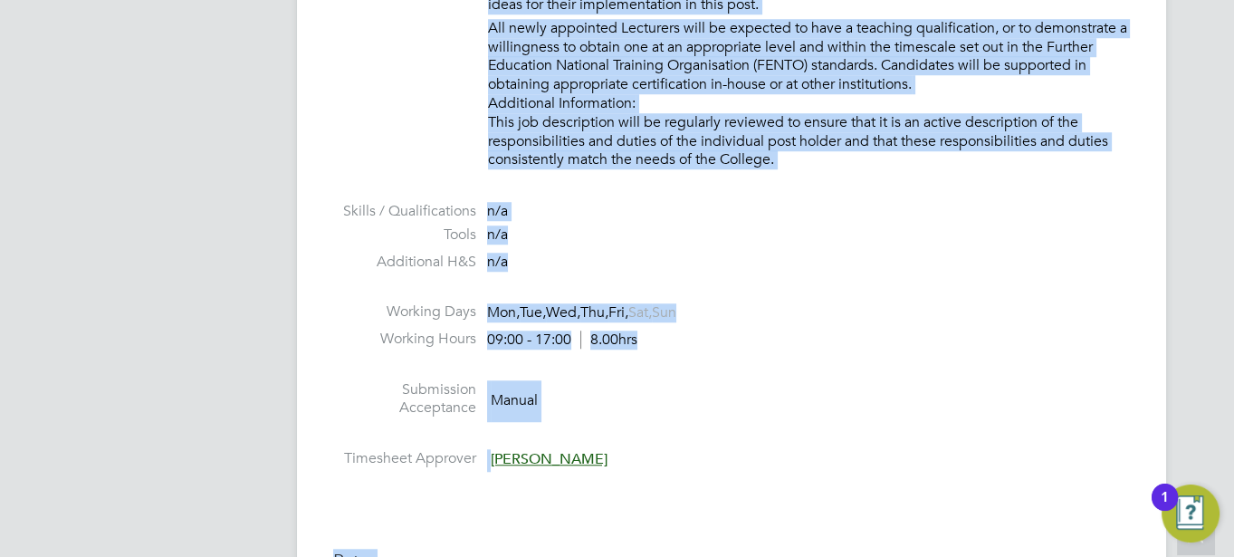
drag, startPoint x: 483, startPoint y: 334, endPoint x: 782, endPoint y: 155, distance: 348.4
copy ul "Loremi dolo Sitametcons ADIPISC EL SED: · Do eiusm tem incidi utlabore et d mag…"
